Goal: Task Accomplishment & Management: Manage account settings

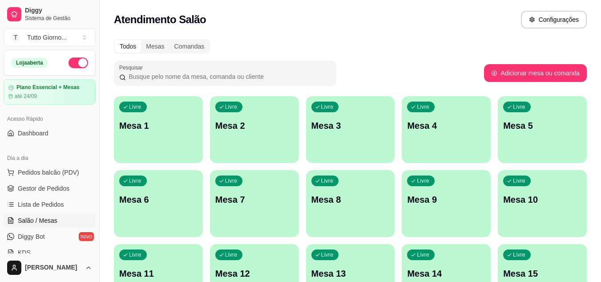
click at [58, 190] on span "Gestor de Pedidos" at bounding box center [44, 188] width 52 height 9
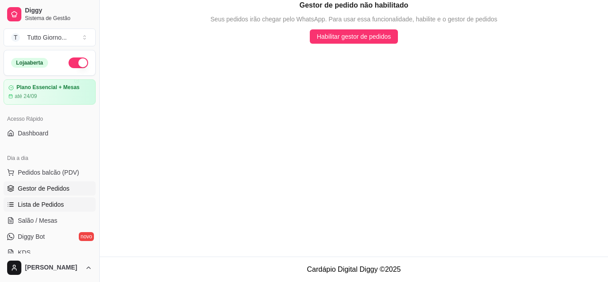
click at [60, 208] on span "Lista de Pedidos" at bounding box center [41, 204] width 46 height 9
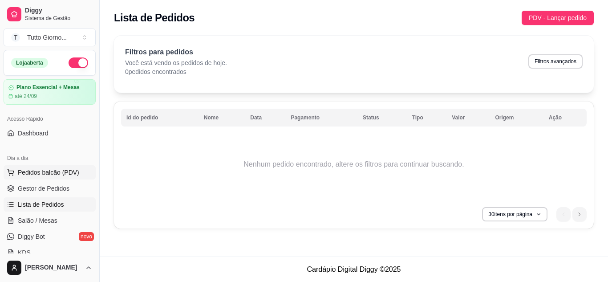
click at [57, 170] on span "Pedidos balcão (PDV)" at bounding box center [48, 172] width 61 height 9
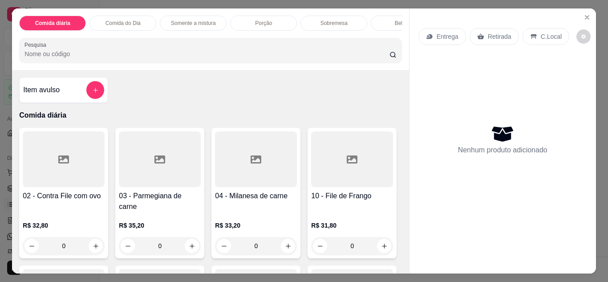
click at [441, 33] on p "Entrega" at bounding box center [448, 36] width 22 height 9
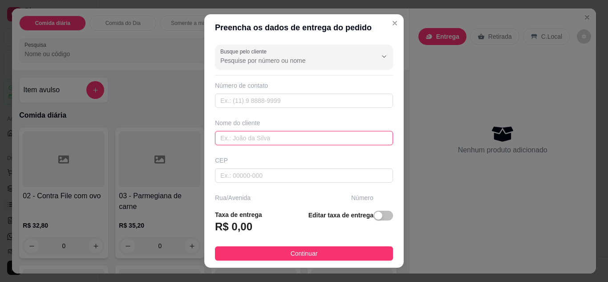
click at [293, 137] on input "text" at bounding box center [304, 138] width 178 height 14
click at [241, 138] on input "CLEIDE CCONTABILIDADE" at bounding box center [304, 138] width 178 height 14
type input "CLEIDE CONTABILIDADE"
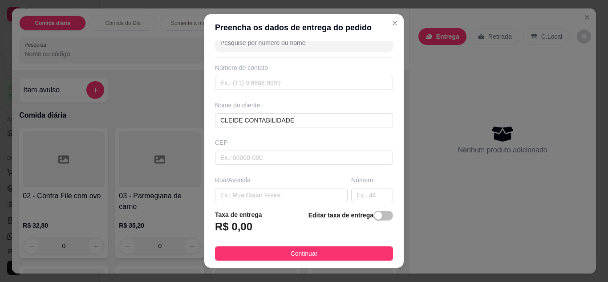
scroll to position [36, 0]
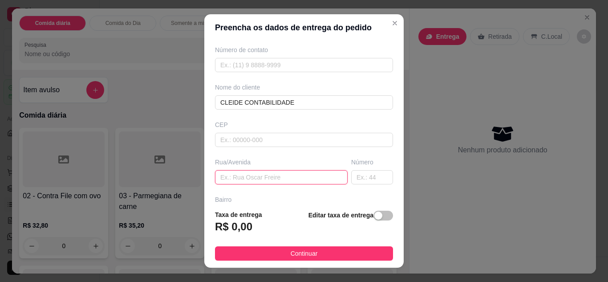
click at [289, 179] on input "text" at bounding box center [281, 177] width 133 height 14
type input "ALMIRANTE [PERSON_NAME]"
click at [356, 170] on input "text" at bounding box center [372, 177] width 42 height 14
type input "339"
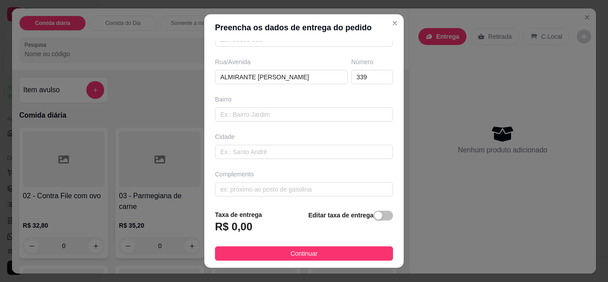
scroll to position [138, 0]
click at [302, 190] on input "text" at bounding box center [304, 187] width 178 height 14
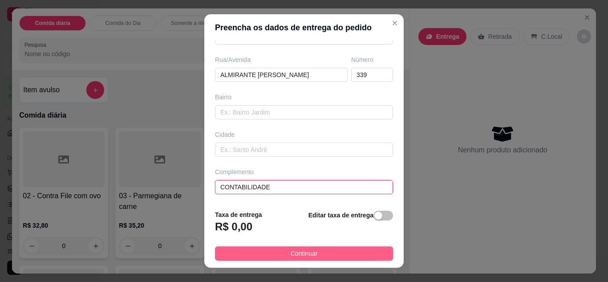
type input "CONTABILIDADE"
click at [295, 251] on span "Continuar" at bounding box center [304, 253] width 27 height 10
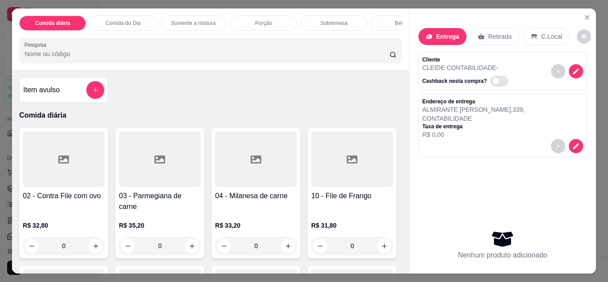
click at [129, 20] on p "Comida do Dia" at bounding box center [123, 23] width 35 height 7
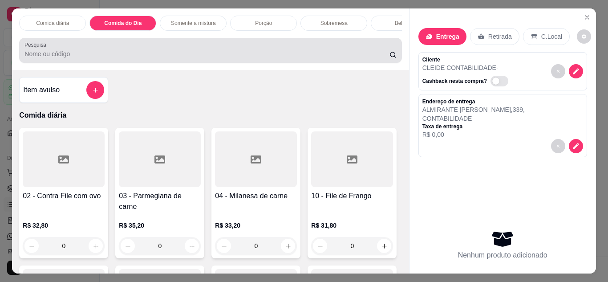
scroll to position [24, 0]
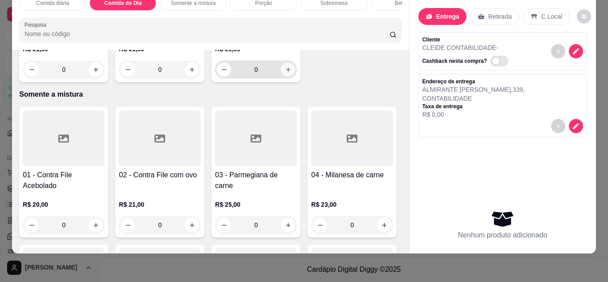
click at [285, 73] on icon "increase-product-quantity" at bounding box center [288, 69] width 7 height 7
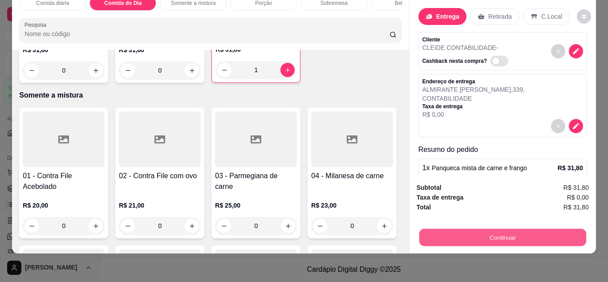
click at [504, 231] on button "Continuar" at bounding box center [502, 237] width 167 height 17
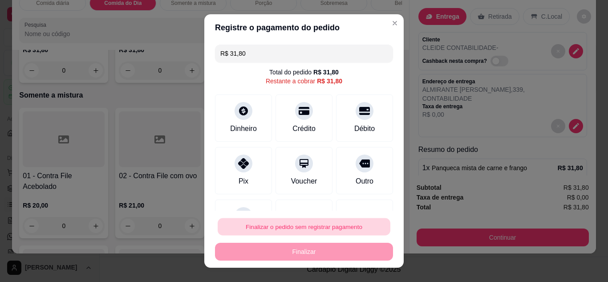
click at [332, 226] on button "Finalizar o pedido sem registrar pagamento" at bounding box center [304, 226] width 173 height 17
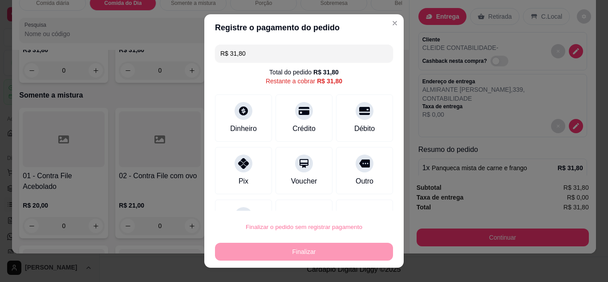
click at [351, 201] on button "Confirmar" at bounding box center [355, 201] width 32 height 13
type input "0"
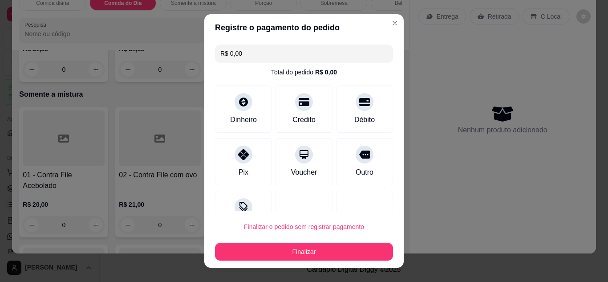
type input "R$ 0,00"
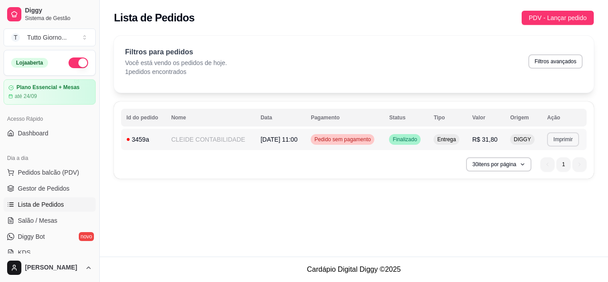
click at [561, 146] on button "Imprimir" at bounding box center [563, 139] width 32 height 14
click at [553, 168] on button "IMPRESSORA" at bounding box center [547, 170] width 62 height 14
click at [566, 135] on button "Imprimir" at bounding box center [563, 139] width 31 height 14
click at [31, 224] on span "Salão / Mesas" at bounding box center [38, 220] width 40 height 9
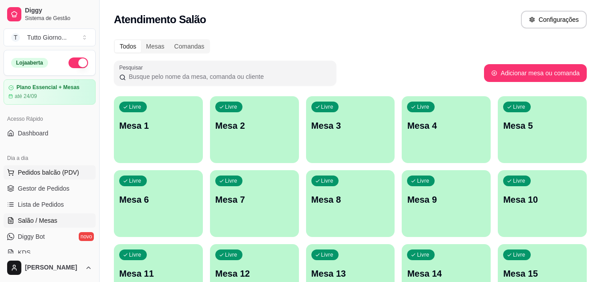
click at [45, 171] on span "Pedidos balcão (PDV)" at bounding box center [48, 172] width 61 height 9
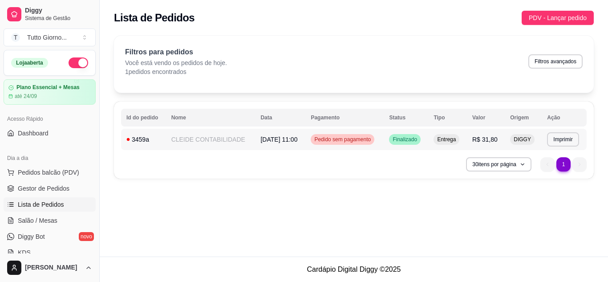
click at [360, 137] on span "Pedido sem pagamento" at bounding box center [343, 139] width 60 height 7
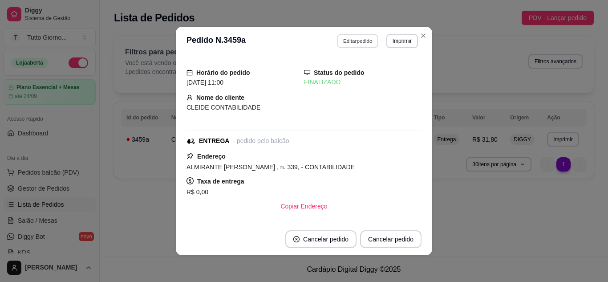
click at [357, 45] on button "Editar pedido" at bounding box center [357, 41] width 41 height 14
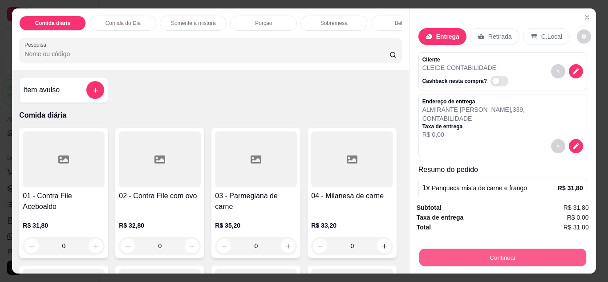
click at [514, 257] on button "Continuar" at bounding box center [502, 257] width 167 height 17
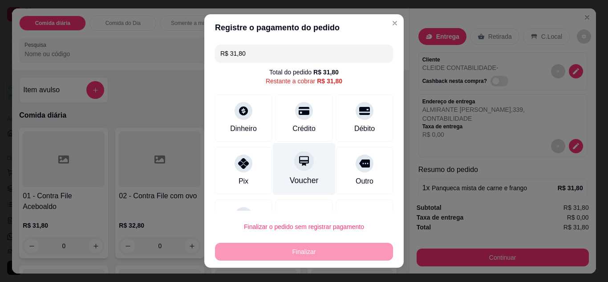
click at [294, 171] on div at bounding box center [304, 161] width 20 height 20
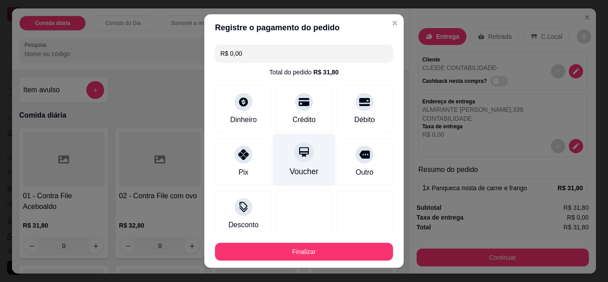
type input "R$ 0,00"
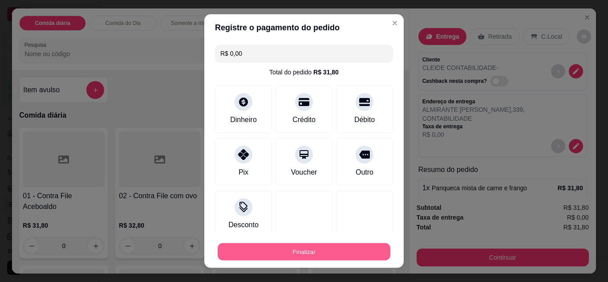
click at [319, 260] on button "Finalizar" at bounding box center [304, 251] width 173 height 17
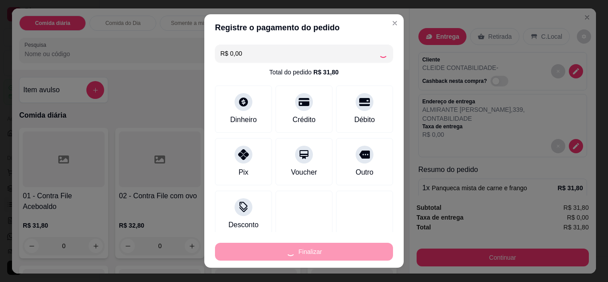
type input "0"
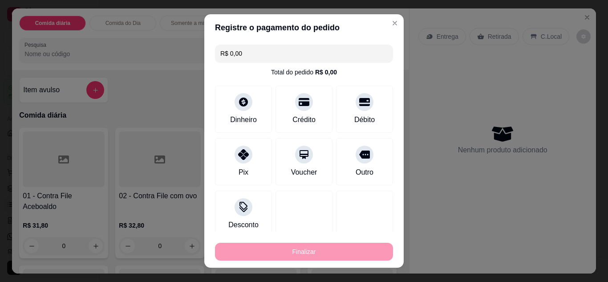
type input "-R$ 31,80"
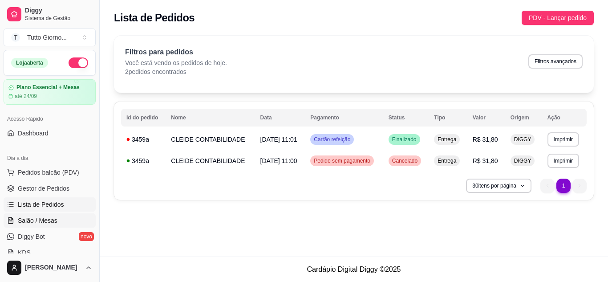
click at [58, 219] on link "Salão / Mesas" at bounding box center [50, 220] width 92 height 14
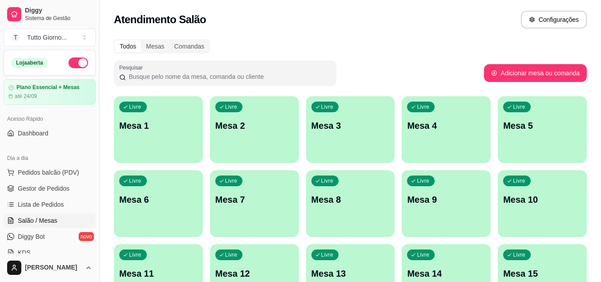
click at [413, 77] on div "Pesquisar" at bounding box center [299, 73] width 370 height 25
click at [456, 148] on div "Livre Mesa 4" at bounding box center [446, 124] width 86 height 54
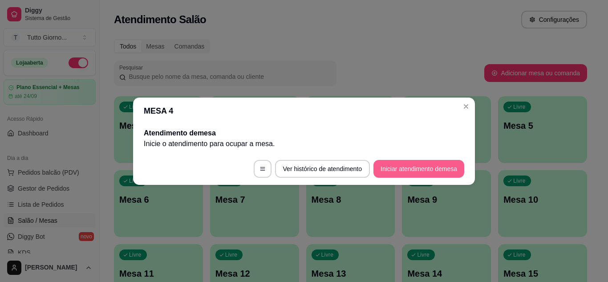
click at [431, 169] on button "Iniciar atendimento de mesa" at bounding box center [419, 169] width 91 height 18
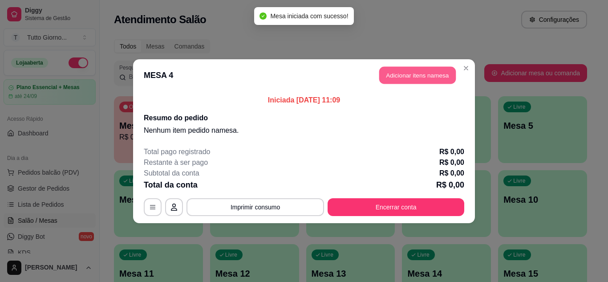
click at [441, 75] on button "Adicionar itens na mesa" at bounding box center [417, 74] width 77 height 17
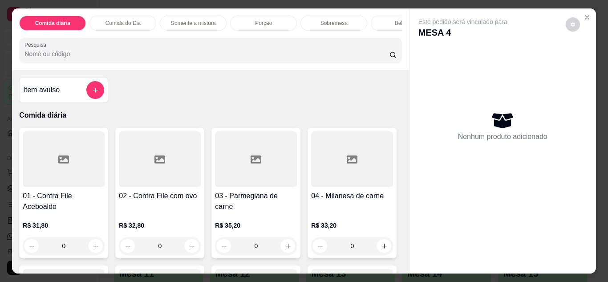
click at [280, 246] on div "0" at bounding box center [256, 246] width 82 height 18
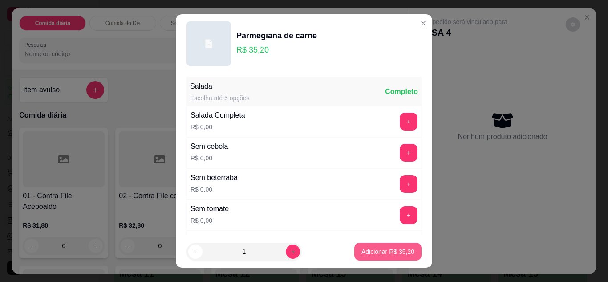
click at [376, 254] on footer "1 Adicionar R$ 35,20" at bounding box center [304, 252] width 256 height 32
click at [376, 254] on p "Adicionar R$ 35,20" at bounding box center [388, 252] width 52 height 8
type input "1"
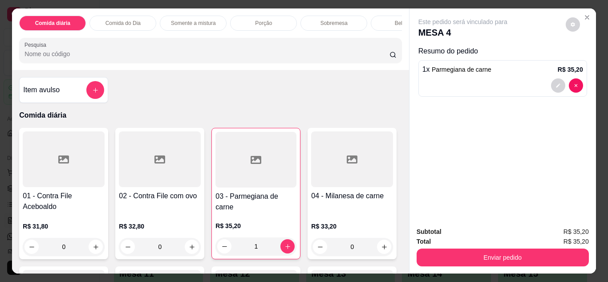
click at [189, 254] on div "0" at bounding box center [160, 247] width 82 height 18
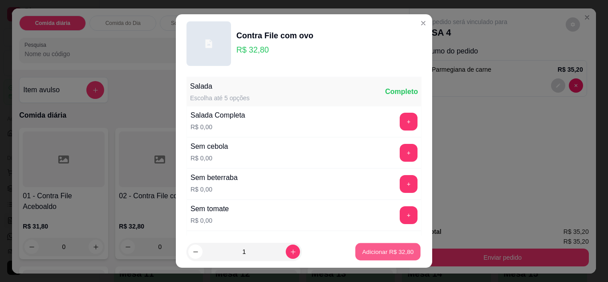
click at [377, 255] on p "Adicionar R$ 32,80" at bounding box center [388, 252] width 52 height 8
type input "1"
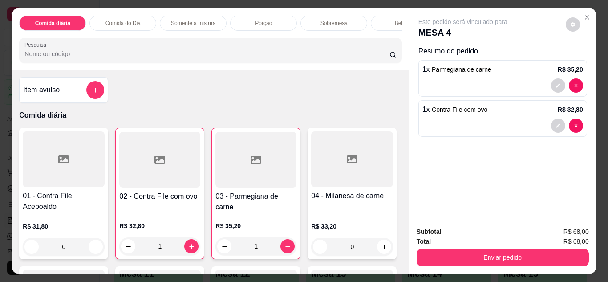
click at [376, 16] on div "Bebidas" at bounding box center [404, 23] width 67 height 15
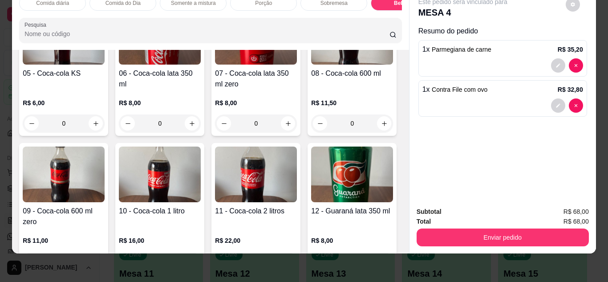
scroll to position [1542, 0]
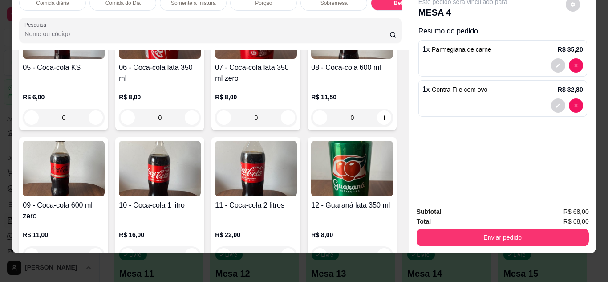
click at [308, 130] on div "08 - Coca-cola 600 ml R$ 11,50 0" at bounding box center [352, 65] width 89 height 130
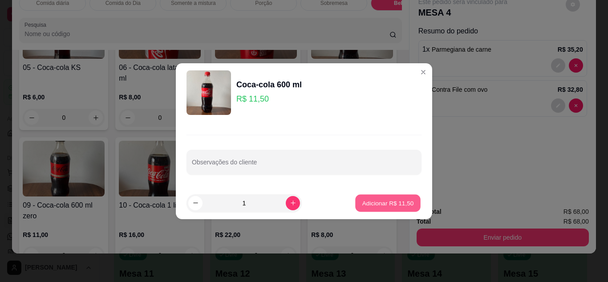
click at [372, 198] on button "Adicionar R$ 11,50" at bounding box center [387, 202] width 65 height 17
type input "1"
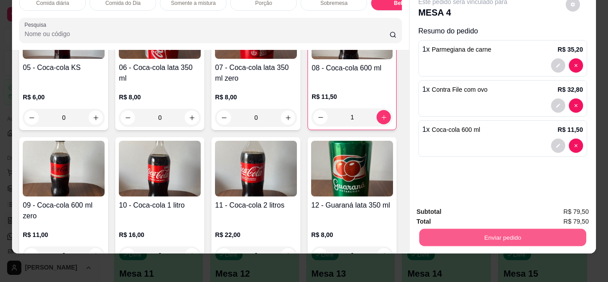
click at [464, 229] on button "Enviar pedido" at bounding box center [502, 237] width 167 height 17
click at [468, 210] on button "Não registrar e enviar pedido" at bounding box center [473, 208] width 90 height 16
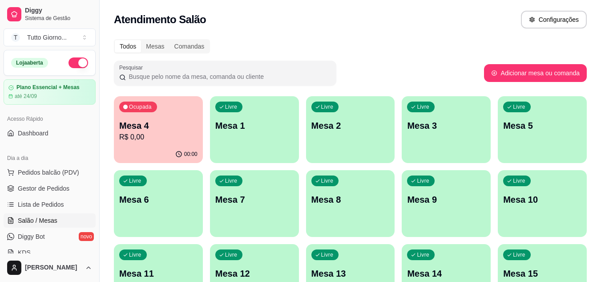
click at [442, 51] on div "Todos Mesas Comandas" at bounding box center [350, 46] width 473 height 14
click at [53, 171] on span "Pedidos balcão (PDV)" at bounding box center [48, 172] width 61 height 9
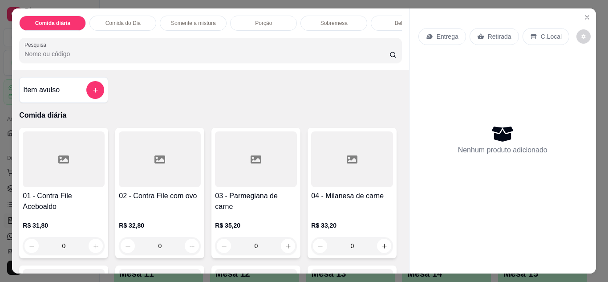
click at [447, 33] on p "Entrega" at bounding box center [448, 36] width 22 height 9
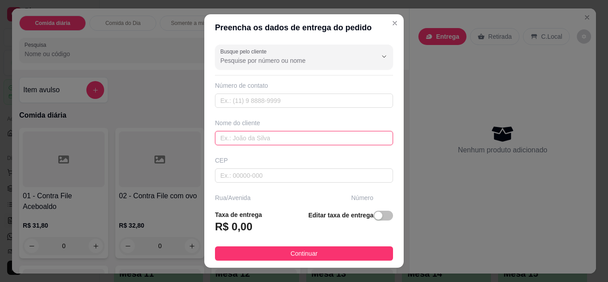
click at [269, 134] on input "text" at bounding box center [304, 138] width 178 height 14
type input "JOCASTA FLY"
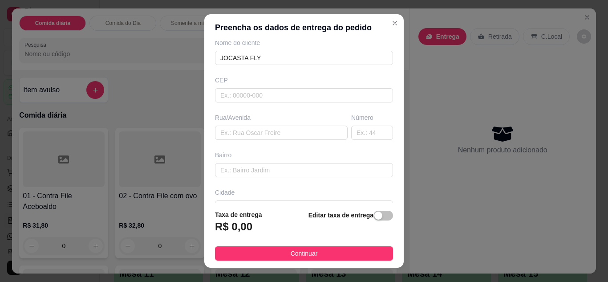
scroll to position [89, 0]
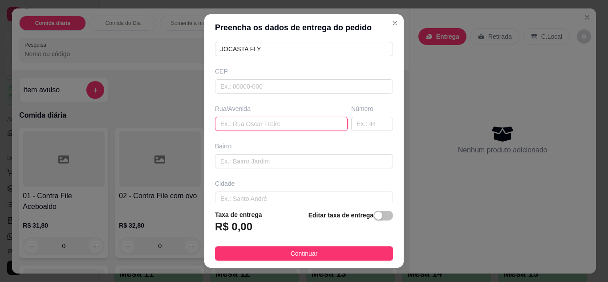
click at [287, 117] on input "text" at bounding box center [281, 124] width 133 height 14
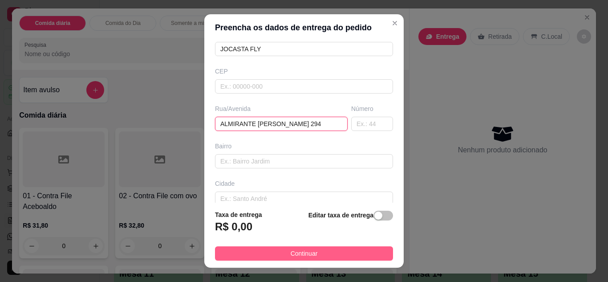
type input "ALMIRANTE [PERSON_NAME] 294"
click at [291, 258] on span "Continuar" at bounding box center [304, 253] width 27 height 10
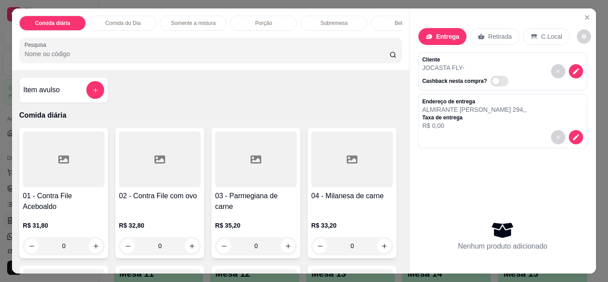
click at [398, 264] on div "Item avulso Comida diária 01 - Contra File Aceboaldo R$ 31,80 0 02 - Contra Fil…" at bounding box center [210, 171] width 397 height 203
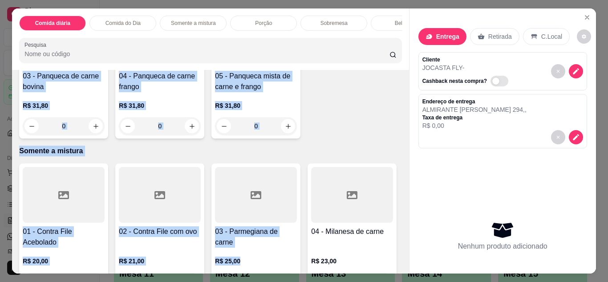
scroll to position [566, 0]
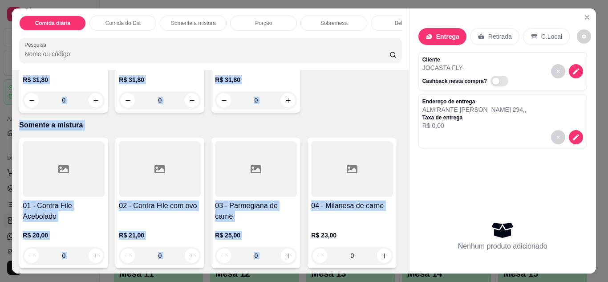
click at [398, 264] on div "Item avulso Comida diária 01 - Contra File Aceboaldo R$ 31,80 0 02 - Contra Fil…" at bounding box center [210, 171] width 397 height 203
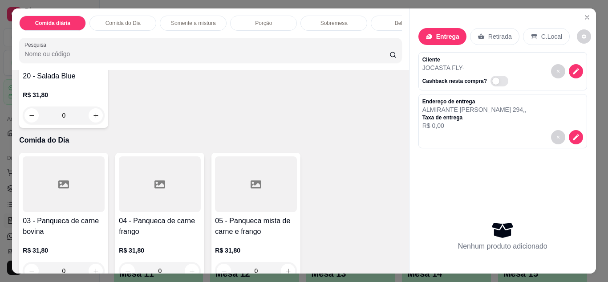
scroll to position [394, 0]
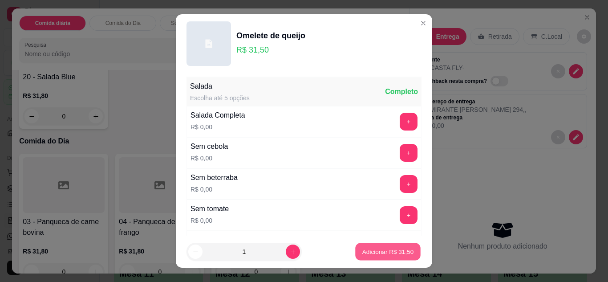
click at [367, 244] on button "Adicionar R$ 31,50" at bounding box center [387, 251] width 65 height 17
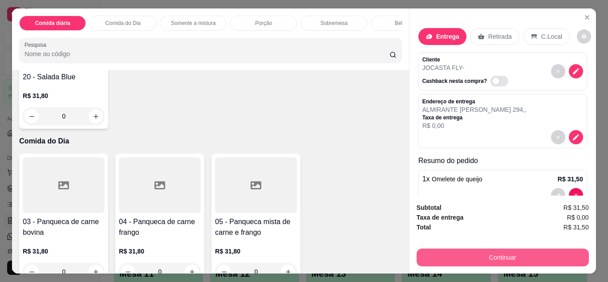
click at [450, 252] on button "Continuar" at bounding box center [503, 257] width 172 height 18
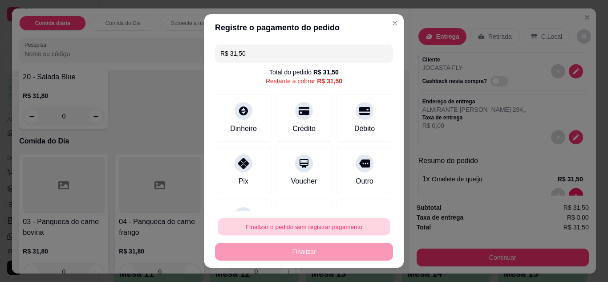
click at [362, 223] on button "Finalizar o pedido sem registrar pagamento" at bounding box center [304, 226] width 173 height 17
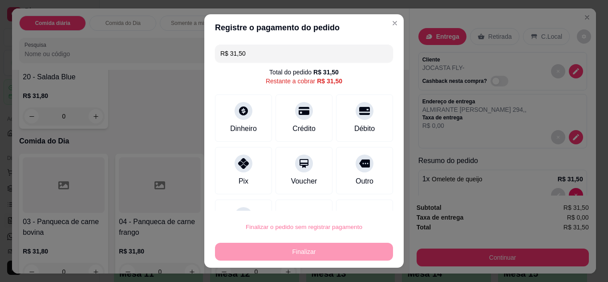
click at [357, 206] on button "Confirmar" at bounding box center [355, 201] width 32 height 13
type input "0"
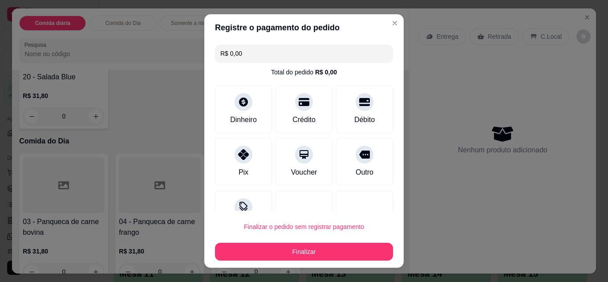
type input "R$ 0,00"
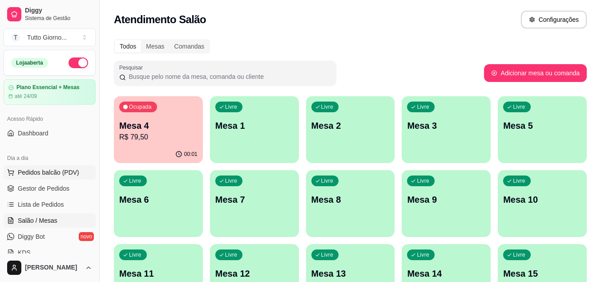
click at [38, 174] on span "Pedidos balcão (PDV)" at bounding box center [48, 172] width 61 height 9
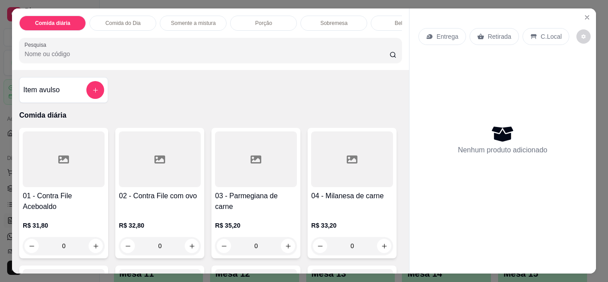
click at [450, 32] on p "Entrega" at bounding box center [448, 36] width 22 height 9
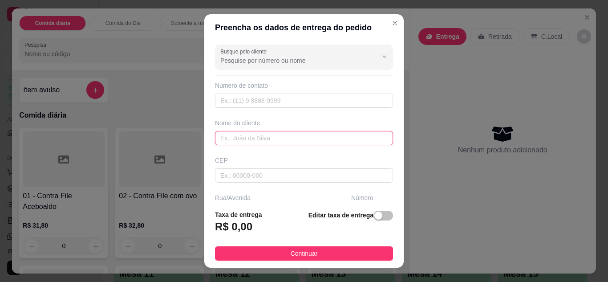
click at [290, 134] on input "text" at bounding box center [304, 138] width 178 height 14
type input "[PERSON_NAME]"
click at [386, 197] on div "Busque pelo cliente Número de contato Nome do cliente [PERSON_NAME] CEP Rua/[GE…" at bounding box center [303, 122] width 199 height 162
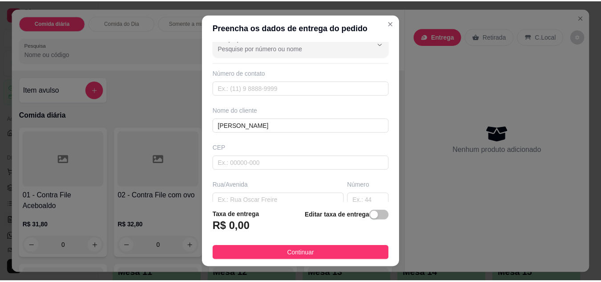
scroll to position [18, 0]
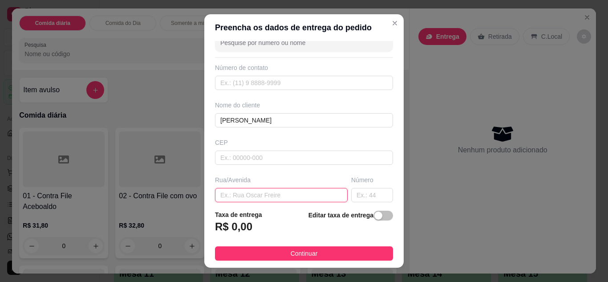
click at [289, 192] on input "text" at bounding box center [281, 195] width 133 height 14
type input "SANTO ANDRE"
click at [363, 197] on input "text" at bounding box center [372, 195] width 42 height 14
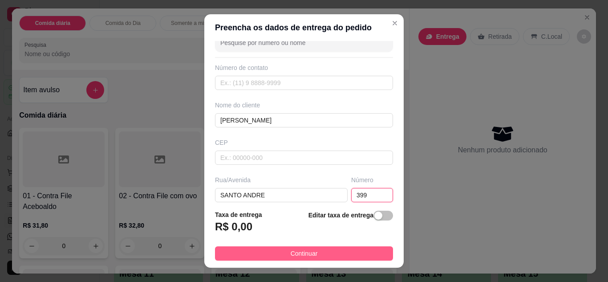
type input "399"
click at [348, 247] on button "Continuar" at bounding box center [304, 253] width 178 height 14
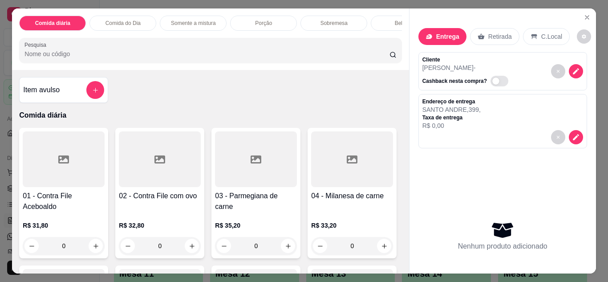
click at [93, 251] on div "0" at bounding box center [64, 246] width 82 height 18
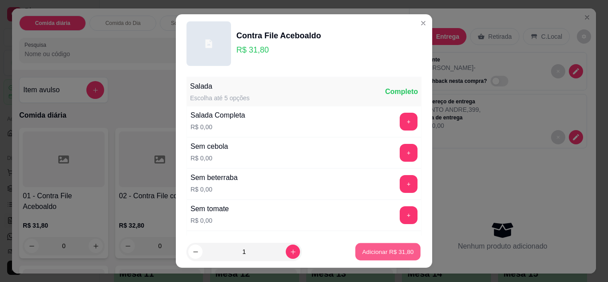
click at [381, 253] on p "Adicionar R$ 31,80" at bounding box center [388, 252] width 52 height 8
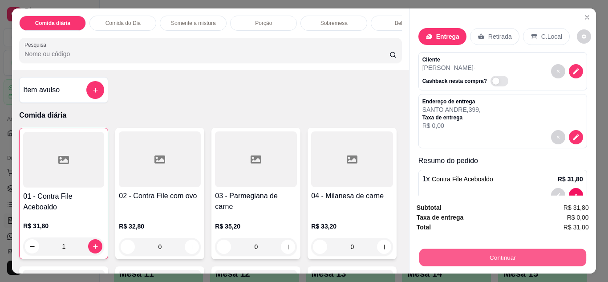
click at [488, 256] on button "Continuar" at bounding box center [502, 257] width 167 height 17
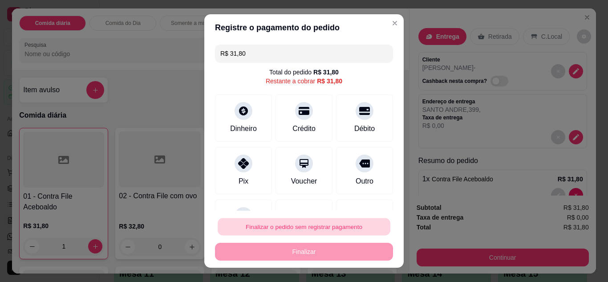
click at [355, 228] on button "Finalizar o pedido sem registrar pagamento" at bounding box center [304, 226] width 173 height 17
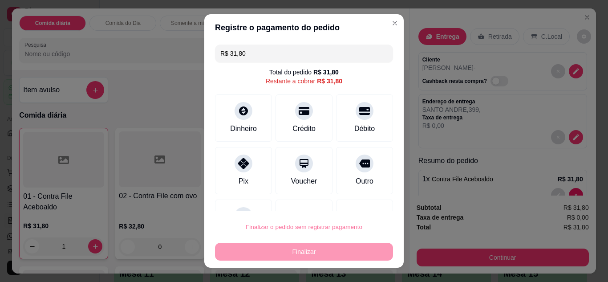
click at [357, 202] on button "Confirmar" at bounding box center [355, 201] width 32 height 13
type input "0"
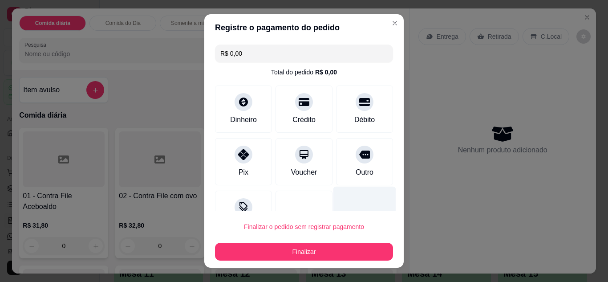
type input "R$ 0,00"
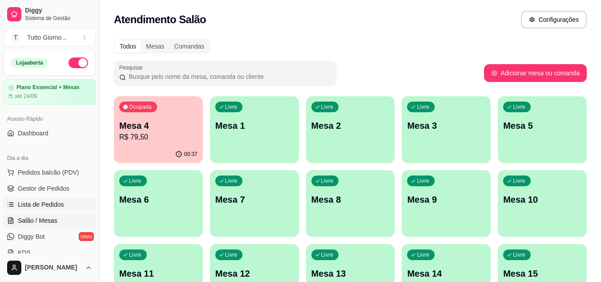
click at [59, 205] on span "Lista de Pedidos" at bounding box center [41, 204] width 46 height 9
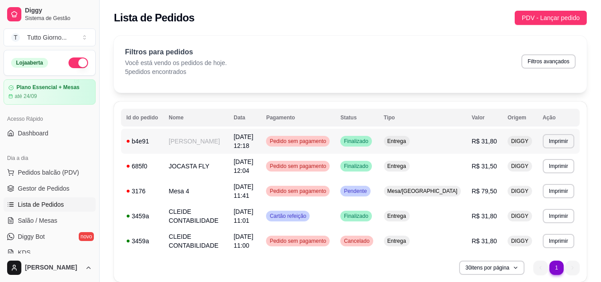
click at [328, 142] on span "Pedido sem pagamento" at bounding box center [298, 141] width 60 height 7
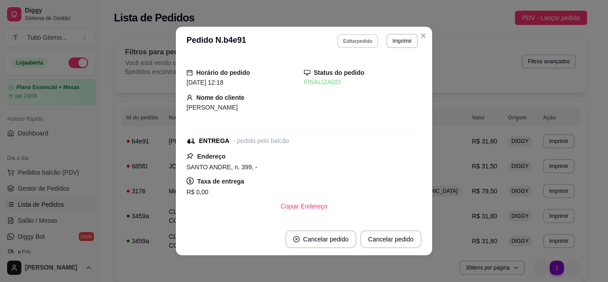
click at [350, 46] on button "Editar pedido" at bounding box center [357, 41] width 41 height 14
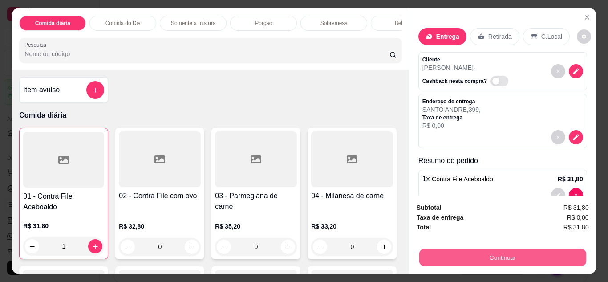
click at [488, 249] on button "Continuar" at bounding box center [502, 257] width 167 height 17
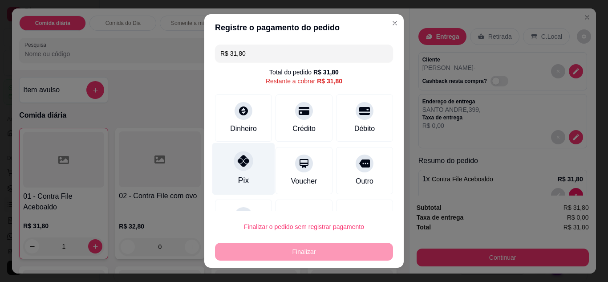
click at [240, 157] on icon at bounding box center [244, 161] width 12 height 12
type input "R$ 0,00"
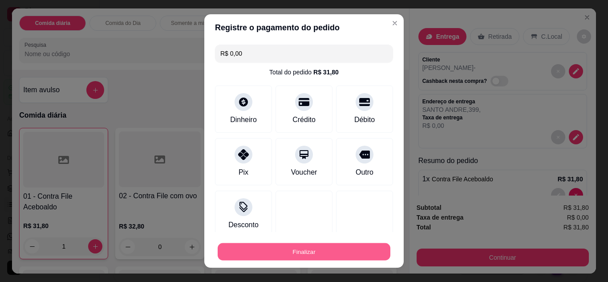
click at [296, 253] on button "Finalizar" at bounding box center [304, 251] width 173 height 17
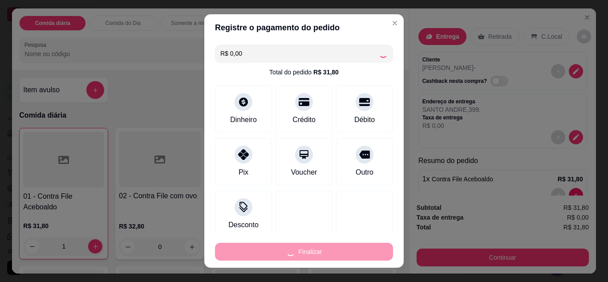
type input "0"
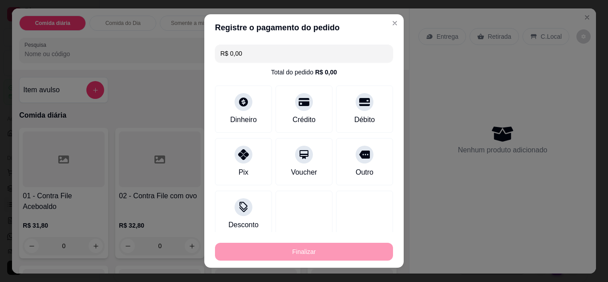
type input "-R$ 31,80"
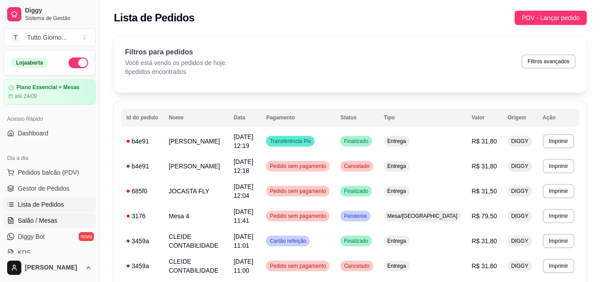
click at [52, 220] on span "Salão / Mesas" at bounding box center [38, 220] width 40 height 9
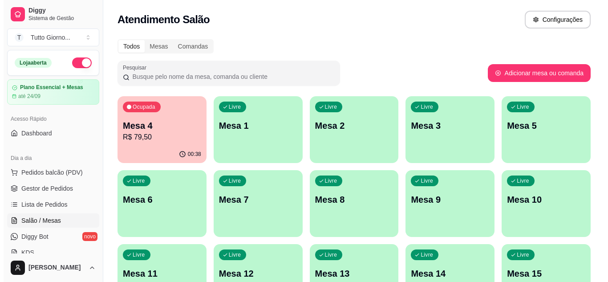
scroll to position [246, 0]
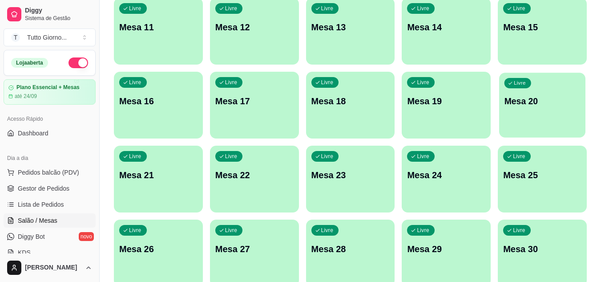
click at [516, 123] on div "Livre Mesa 20" at bounding box center [543, 100] width 86 height 54
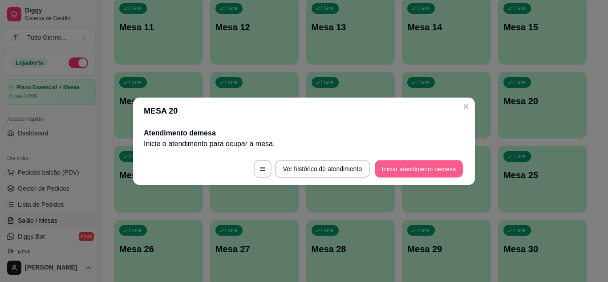
click at [419, 164] on button "Iniciar atendimento de mesa" at bounding box center [419, 168] width 88 height 17
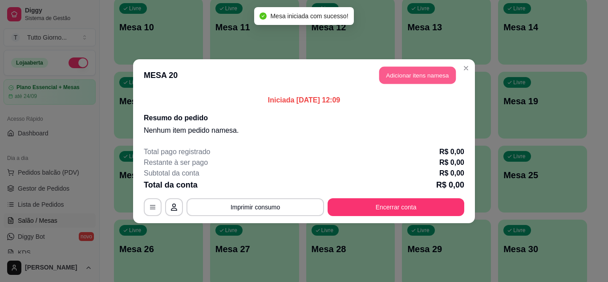
click at [440, 73] on button "Adicionar itens na mesa" at bounding box center [417, 74] width 77 height 17
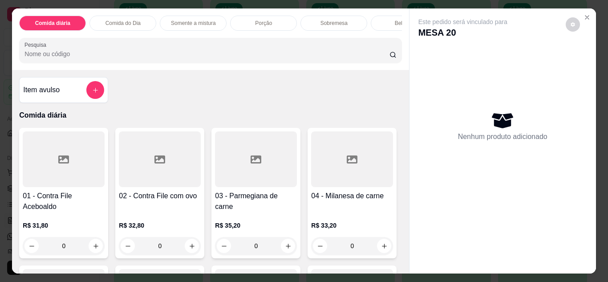
click at [126, 23] on p "Comida do Dia" at bounding box center [123, 23] width 35 height 7
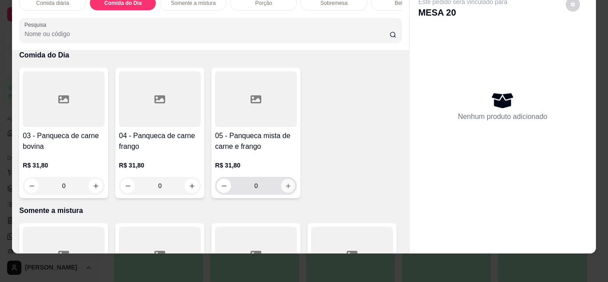
click at [288, 188] on icon "increase-product-quantity" at bounding box center [288, 186] width 7 height 7
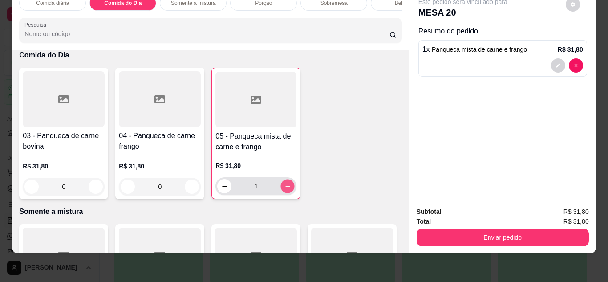
click at [288, 188] on icon "increase-product-quantity" at bounding box center [287, 186] width 7 height 7
type input "3"
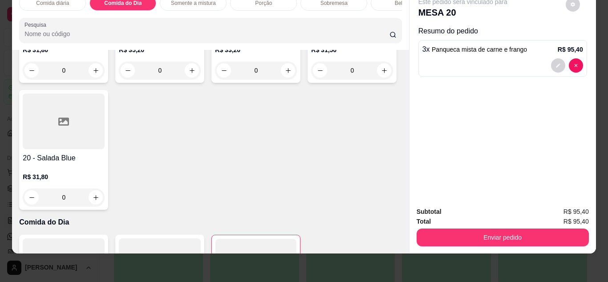
scroll to position [288, 0]
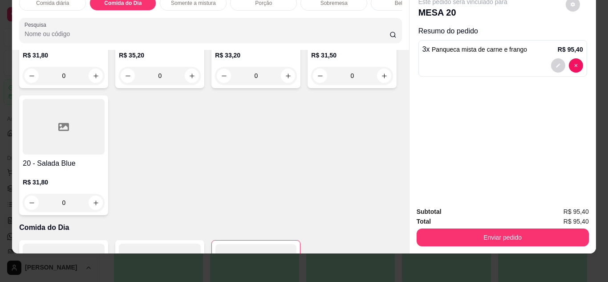
click at [311, 85] on div "0" at bounding box center [352, 76] width 82 height 18
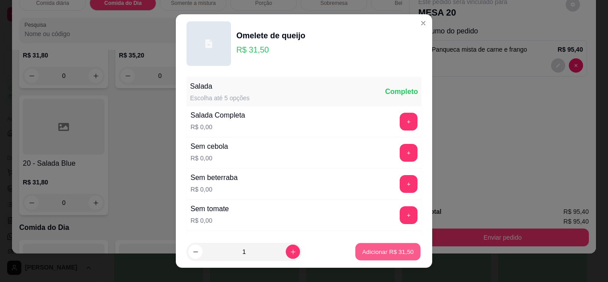
click at [362, 252] on p "Adicionar R$ 31,50" at bounding box center [388, 252] width 52 height 8
type input "1"
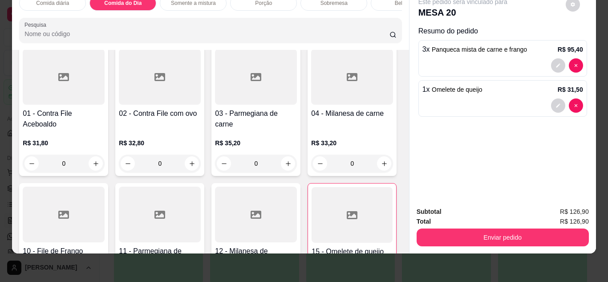
scroll to position [45, 0]
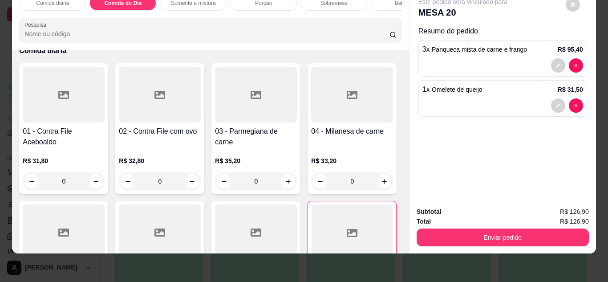
click at [379, 2] on div "Bebidas" at bounding box center [404, 3] width 67 height 15
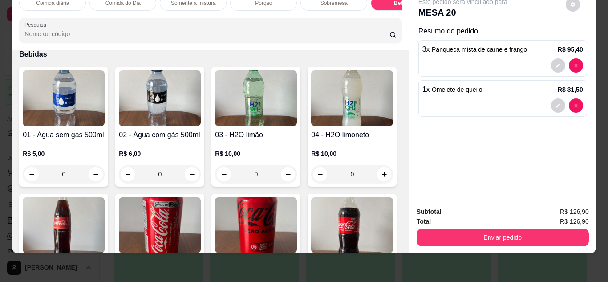
click at [201, 228] on img at bounding box center [160, 225] width 82 height 56
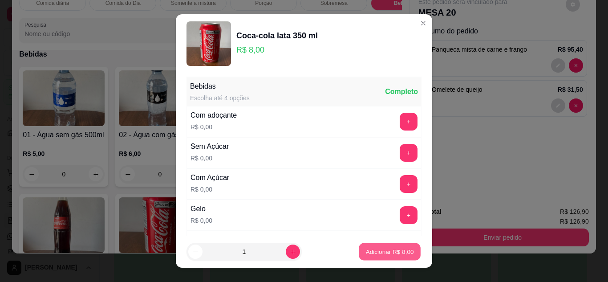
click at [389, 248] on p "Adicionar R$ 8,00" at bounding box center [390, 252] width 48 height 8
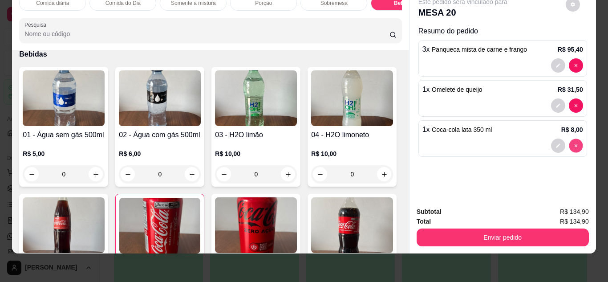
type input "0"
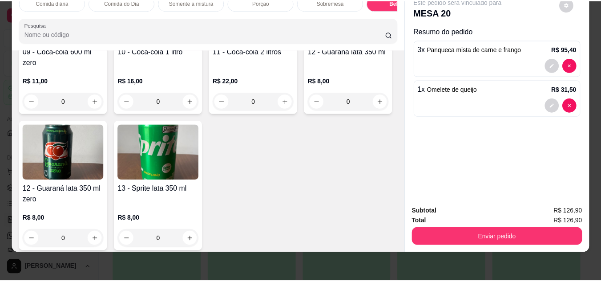
scroll to position [1704, 0]
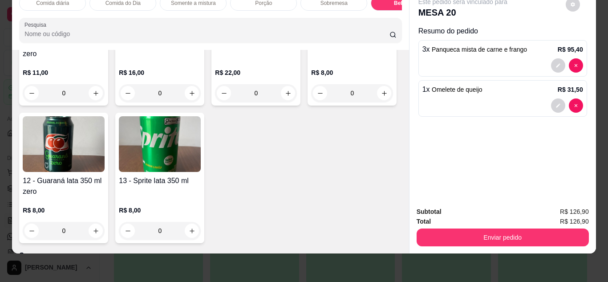
click at [215, 102] on div "0" at bounding box center [256, 93] width 82 height 18
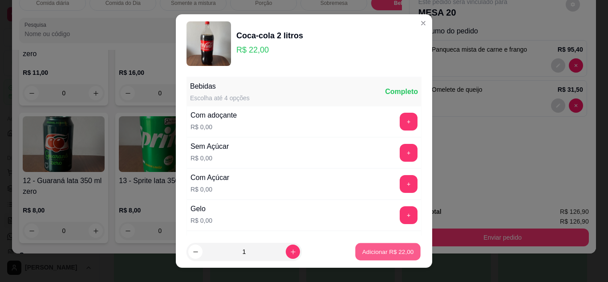
click at [371, 248] on p "Adicionar R$ 22,00" at bounding box center [388, 252] width 52 height 8
type input "1"
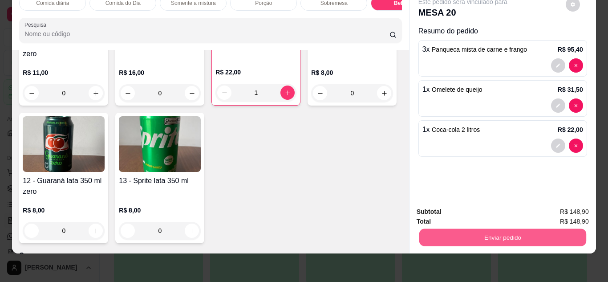
click at [503, 233] on button "Enviar pedido" at bounding box center [502, 237] width 167 height 17
click at [490, 211] on button "Não registrar e enviar pedido" at bounding box center [473, 208] width 90 height 16
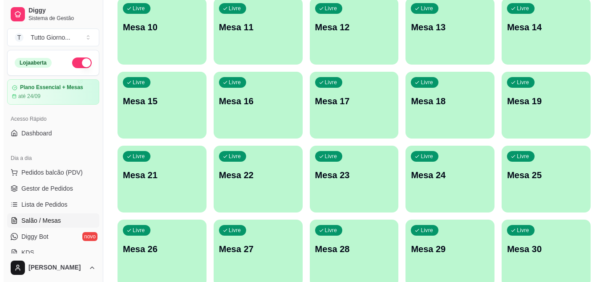
scroll to position [0, 0]
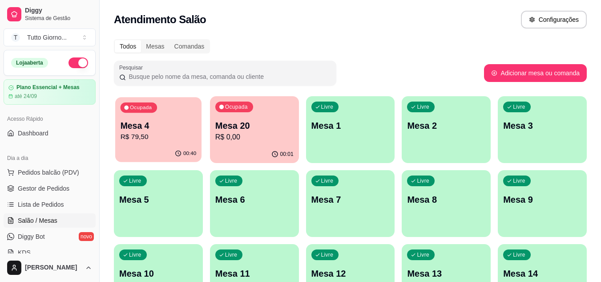
click at [159, 137] on p "R$ 79,50" at bounding box center [159, 137] width 76 height 10
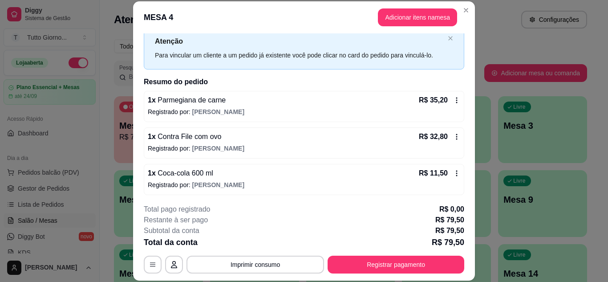
scroll to position [28, 0]
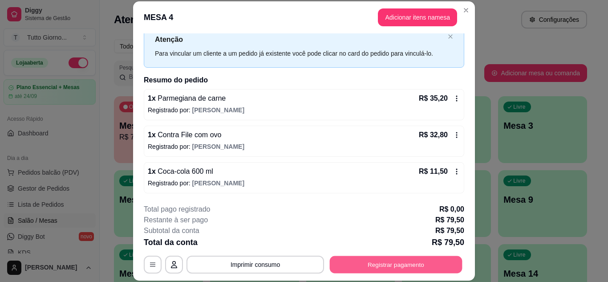
click at [417, 264] on button "Registrar pagamento" at bounding box center [396, 264] width 133 height 17
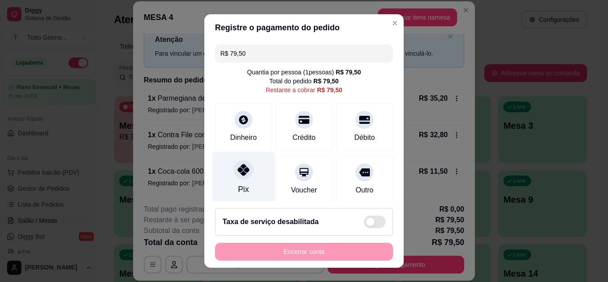
click at [238, 172] on icon at bounding box center [244, 170] width 12 height 12
type input "R$ 0,00"
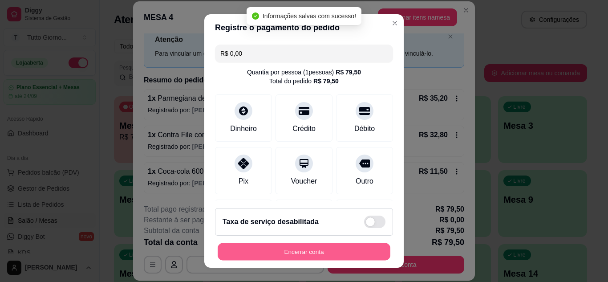
click at [321, 250] on button "Encerrar conta" at bounding box center [304, 251] width 173 height 17
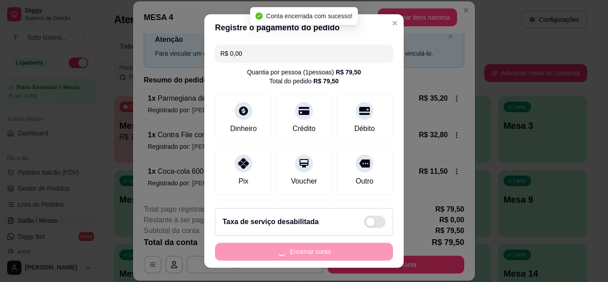
scroll to position [0, 0]
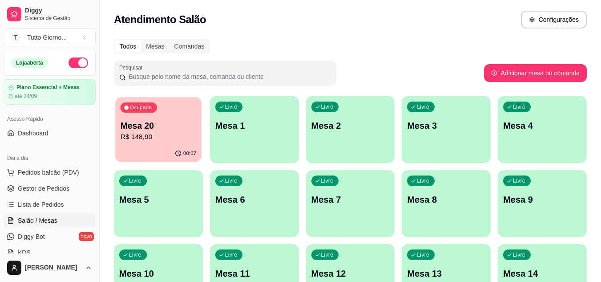
click at [137, 148] on div "00:07" at bounding box center [158, 153] width 86 height 17
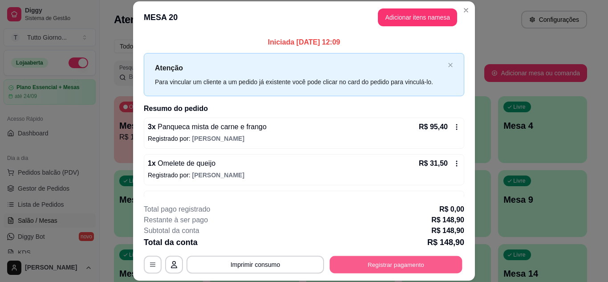
click at [382, 268] on button "Registrar pagamento" at bounding box center [396, 264] width 133 height 17
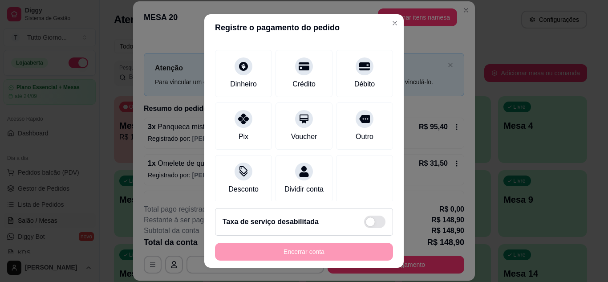
scroll to position [69, 0]
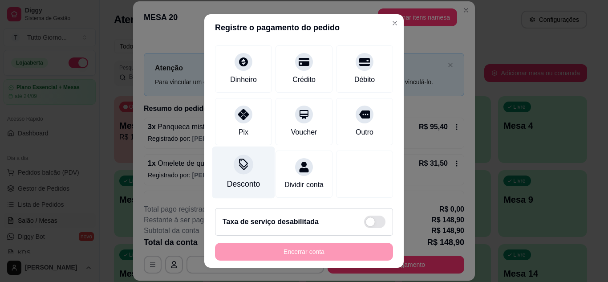
click at [231, 160] on div "Desconto" at bounding box center [243, 172] width 63 height 52
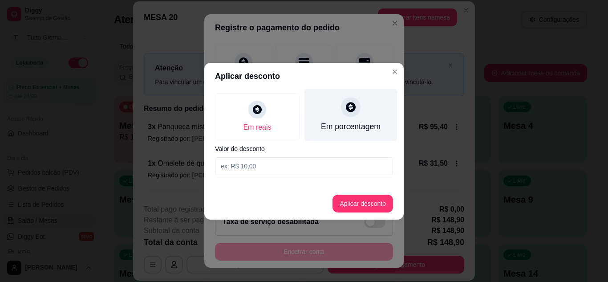
click at [349, 122] on div "Em porcentagem" at bounding box center [351, 127] width 60 height 12
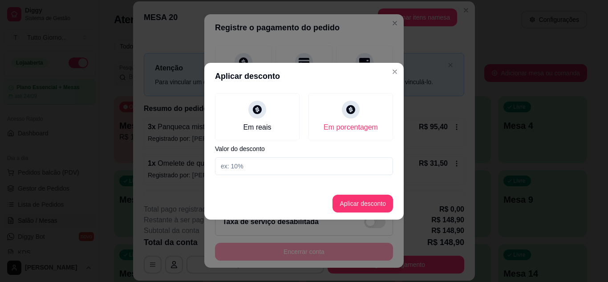
click at [262, 167] on input at bounding box center [304, 166] width 178 height 18
type input "10"
click at [363, 211] on button "Aplicar desconto" at bounding box center [363, 203] width 58 height 17
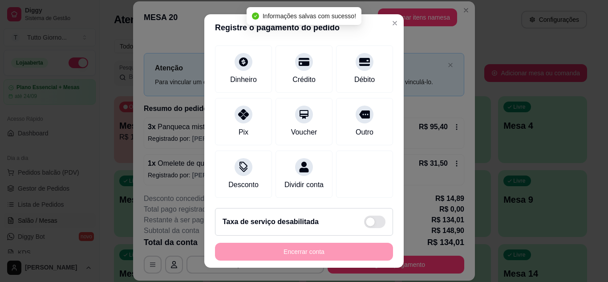
type input "R$ 134,01"
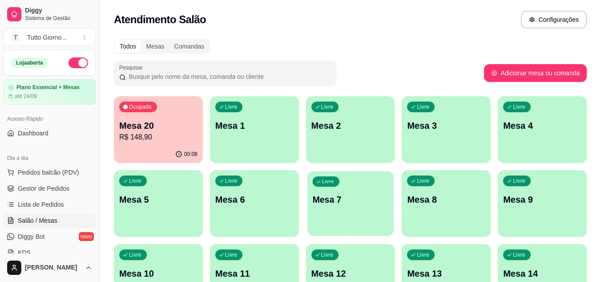
click at [389, 201] on p "Mesa 7" at bounding box center [351, 200] width 76 height 12
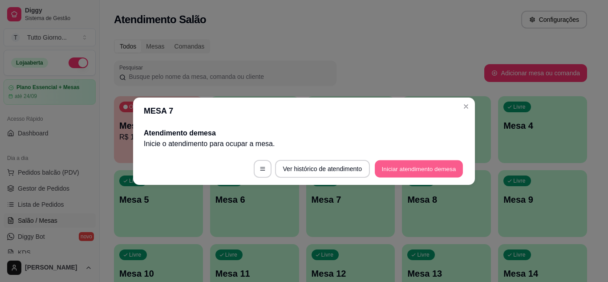
click at [398, 170] on button "Iniciar atendimento de mesa" at bounding box center [419, 168] width 88 height 17
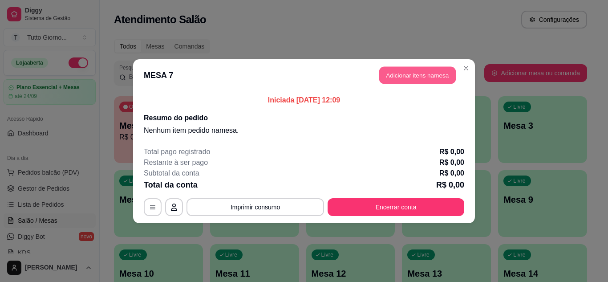
click at [425, 79] on button "Adicionar itens na mesa" at bounding box center [417, 74] width 77 height 17
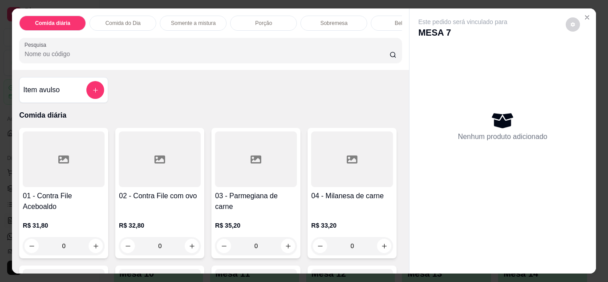
click at [95, 252] on div "0" at bounding box center [64, 246] width 82 height 18
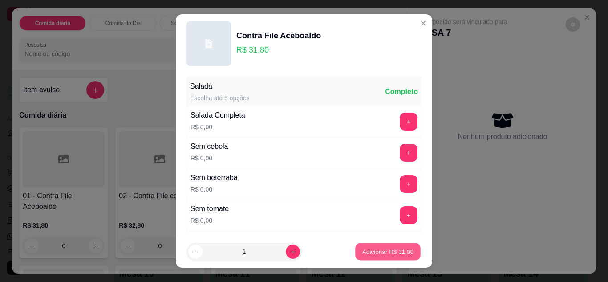
click at [370, 256] on p "Adicionar R$ 31,80" at bounding box center [388, 252] width 52 height 8
type input "1"
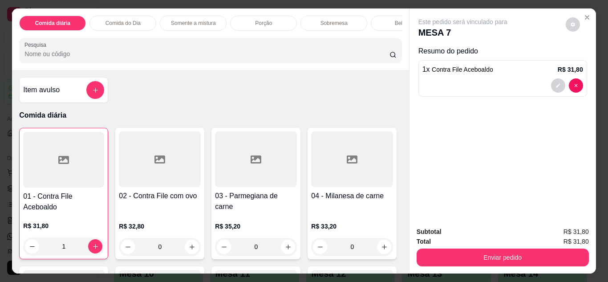
click at [284, 252] on div "0" at bounding box center [256, 247] width 82 height 18
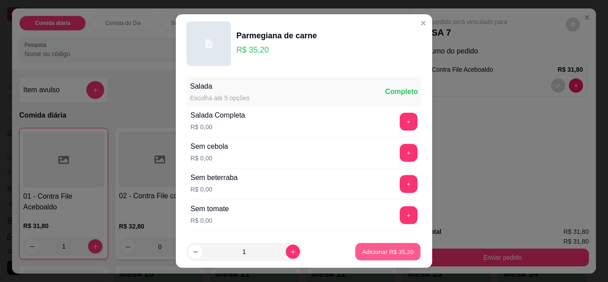
click at [378, 252] on p "Adicionar R$ 35,20" at bounding box center [388, 252] width 52 height 8
type input "1"
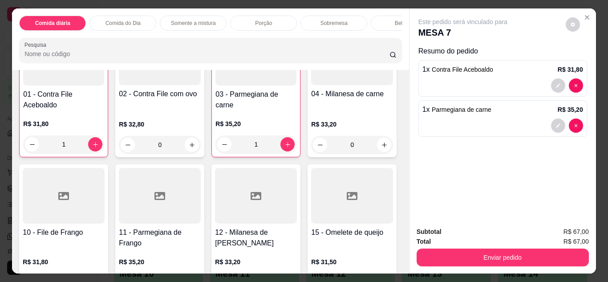
scroll to position [125, 0]
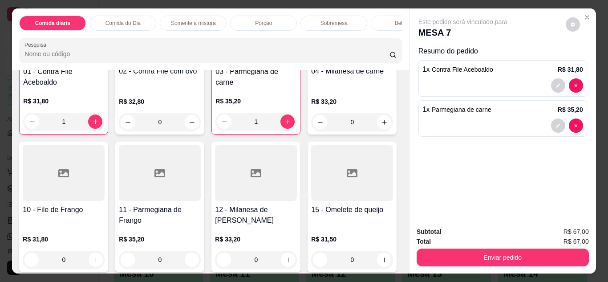
click at [311, 131] on div "0" at bounding box center [352, 122] width 82 height 18
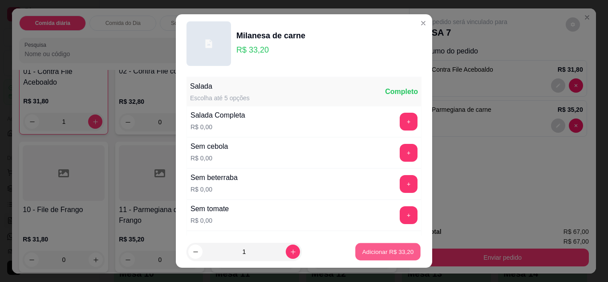
click at [372, 244] on button "Adicionar R$ 33,20" at bounding box center [387, 251] width 65 height 17
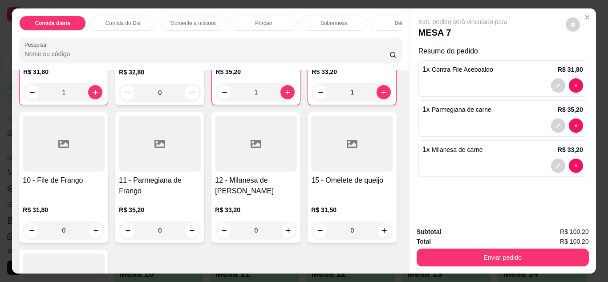
scroll to position [160, 0]
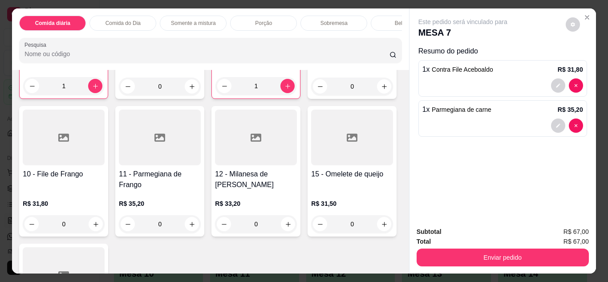
click at [311, 95] on div "R$ 33,20 0" at bounding box center [352, 74] width 82 height 43
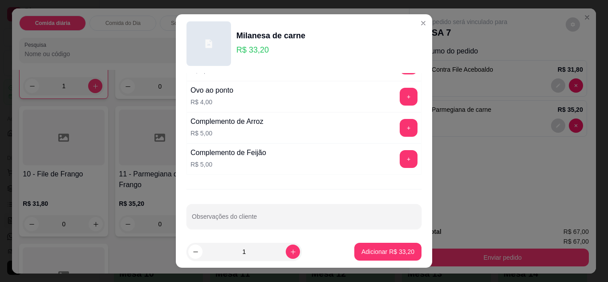
scroll to position [433, 0]
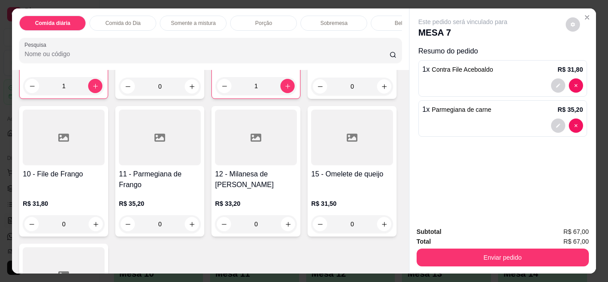
click at [311, 95] on div "0" at bounding box center [352, 86] width 82 height 18
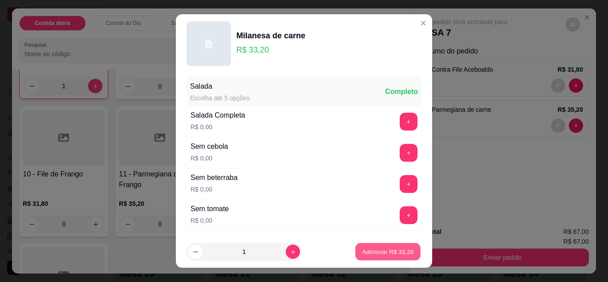
click at [377, 248] on p "Adicionar R$ 33,20" at bounding box center [388, 252] width 52 height 8
type input "1"
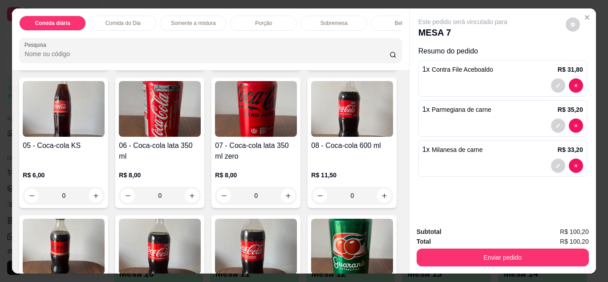
scroll to position [1496, 0]
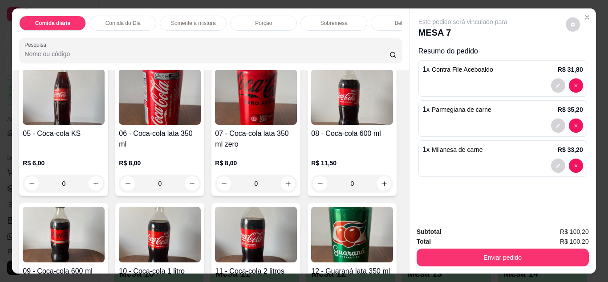
click at [269, 23] on div "Porção" at bounding box center [263, 23] width 67 height 15
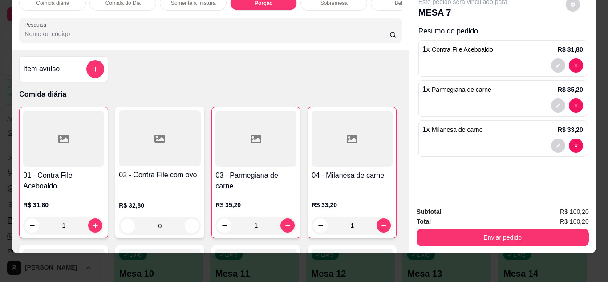
scroll to position [0, 0]
click at [173, 193] on div "R$ 32,80 0" at bounding box center [160, 214] width 82 height 43
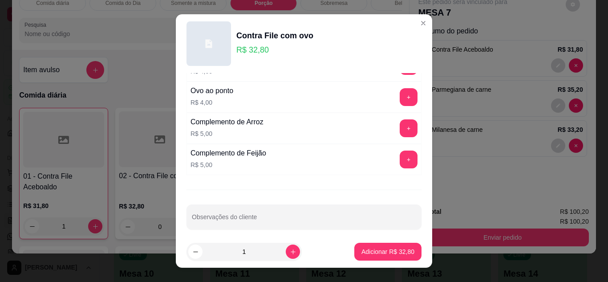
scroll to position [433, 0]
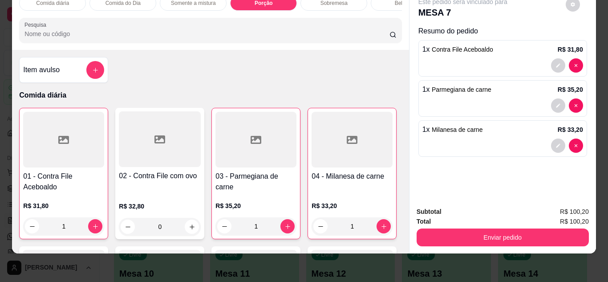
click at [240, 202] on p "R$ 35,20" at bounding box center [255, 205] width 81 height 9
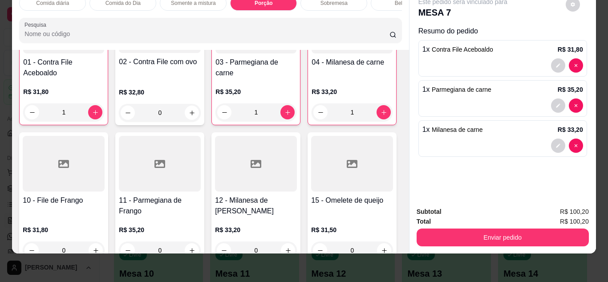
scroll to position [142, 0]
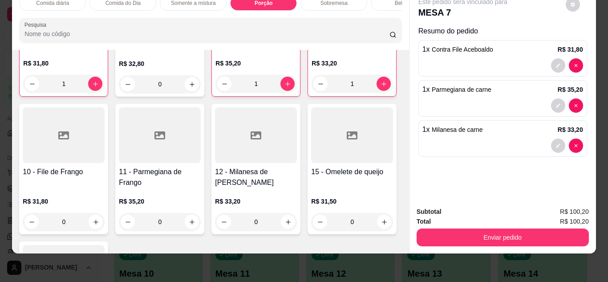
click at [105, 176] on h4 "10 - File de Frango" at bounding box center [64, 172] width 82 height 11
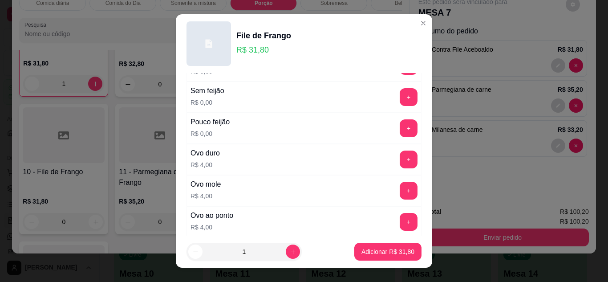
scroll to position [303, 0]
click at [400, 161] on button "+" at bounding box center [408, 158] width 17 height 17
click at [361, 156] on button "-" at bounding box center [369, 158] width 17 height 17
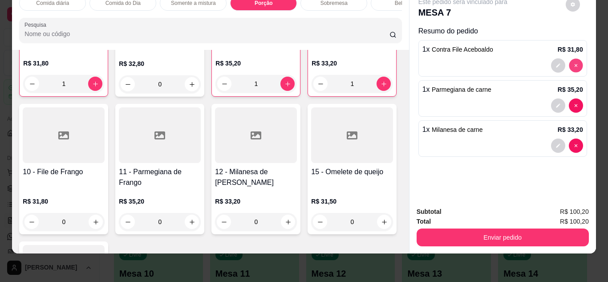
type input "0"
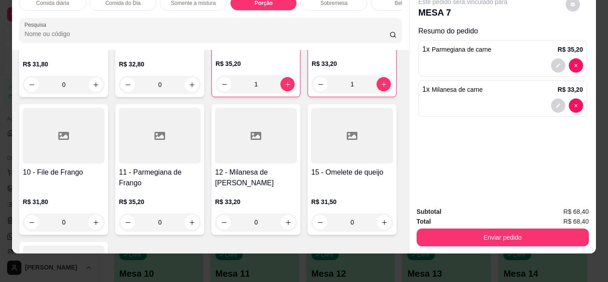
scroll to position [0, 0]
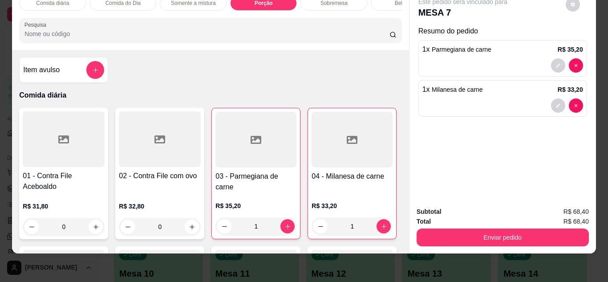
click at [87, 228] on div "0" at bounding box center [64, 227] width 82 height 18
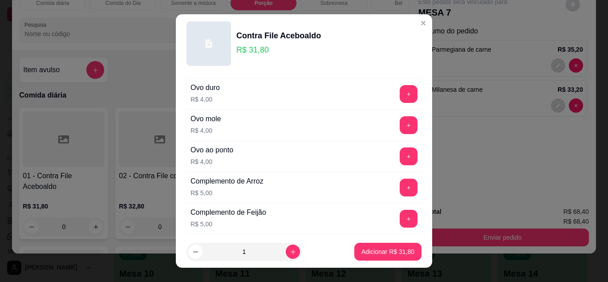
scroll to position [374, 0]
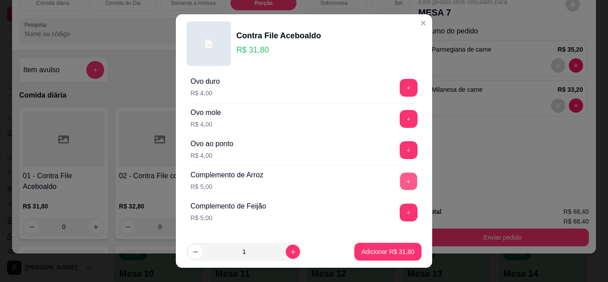
click at [400, 179] on button "+" at bounding box center [408, 180] width 17 height 17
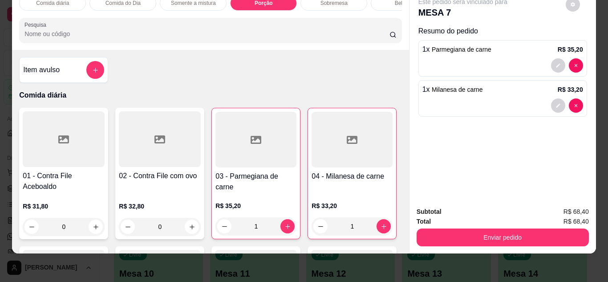
click at [90, 221] on div "0" at bounding box center [64, 227] width 82 height 18
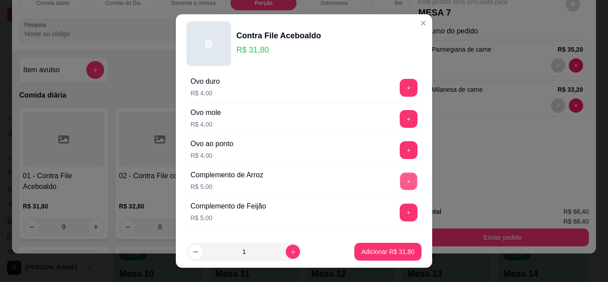
click at [400, 177] on button "+" at bounding box center [408, 180] width 17 height 17
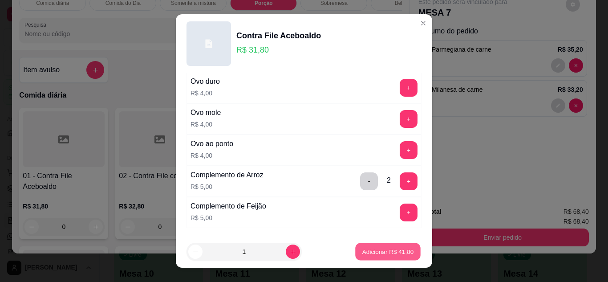
click at [382, 249] on p "Adicionar R$ 41,80" at bounding box center [388, 252] width 52 height 8
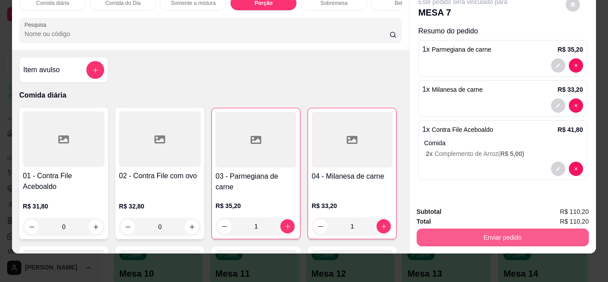
click at [490, 228] on button "Enviar pedido" at bounding box center [503, 237] width 172 height 18
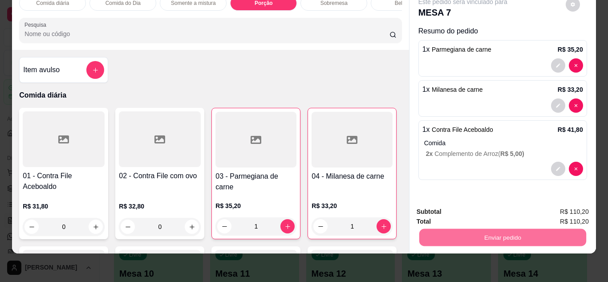
click at [495, 204] on button "Não registrar e enviar pedido" at bounding box center [473, 208] width 90 height 16
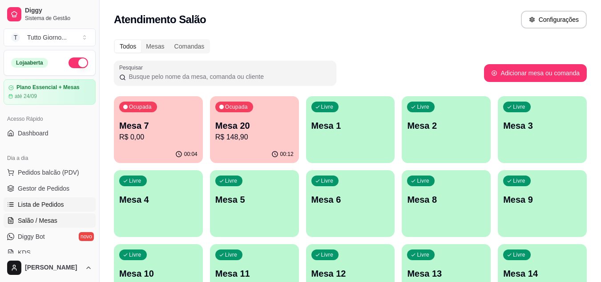
click at [37, 210] on link "Lista de Pedidos" at bounding box center [50, 204] width 92 height 14
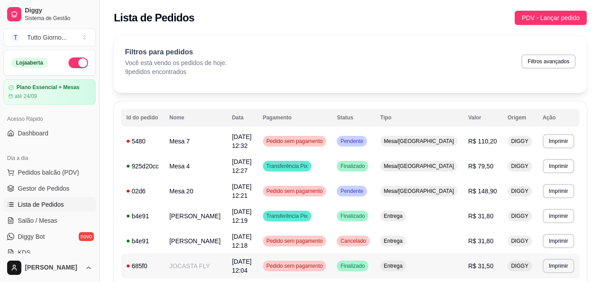
click at [325, 264] on span "Pedido sem pagamento" at bounding box center [295, 265] width 60 height 7
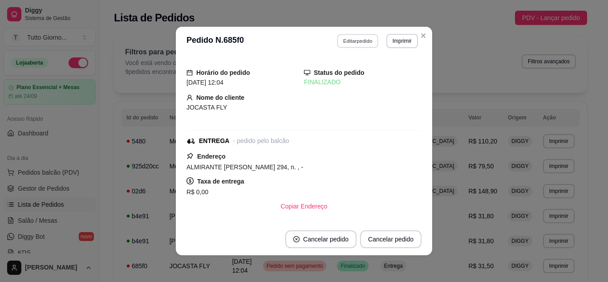
click at [361, 42] on button "Editar pedido" at bounding box center [357, 41] width 41 height 14
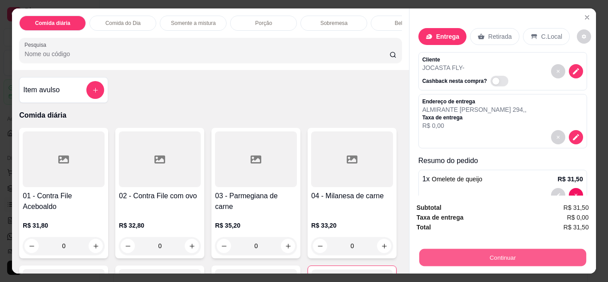
click at [477, 254] on button "Continuar" at bounding box center [502, 257] width 167 height 17
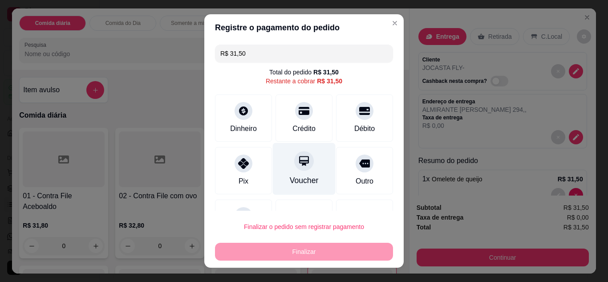
click at [302, 166] on div at bounding box center [304, 161] width 20 height 20
type input "R$ 0,00"
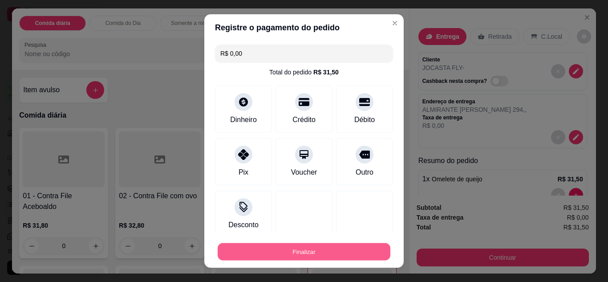
click at [313, 249] on button "Finalizar" at bounding box center [304, 251] width 173 height 17
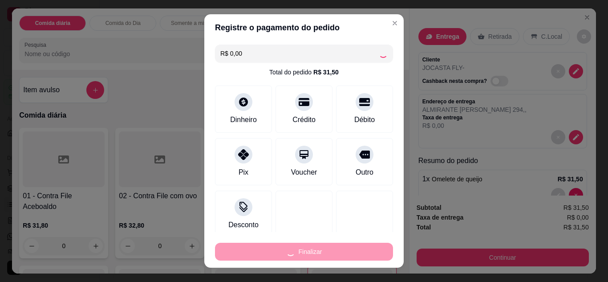
type input "0"
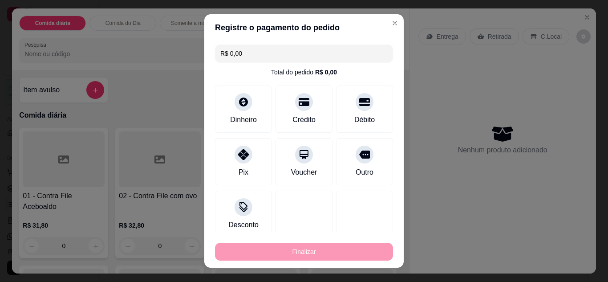
type input "-R$ 31,50"
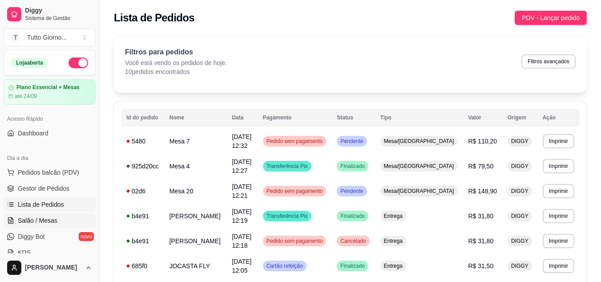
click at [26, 218] on span "Salão / Mesas" at bounding box center [38, 220] width 40 height 9
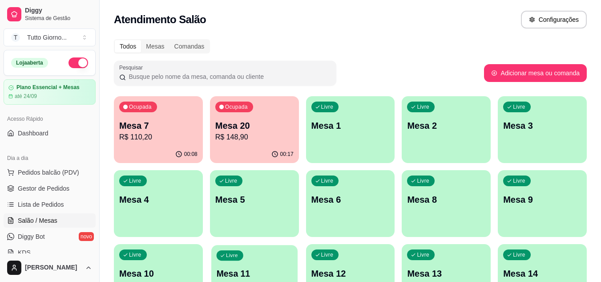
click at [260, 273] on p "Mesa 11" at bounding box center [254, 274] width 76 height 12
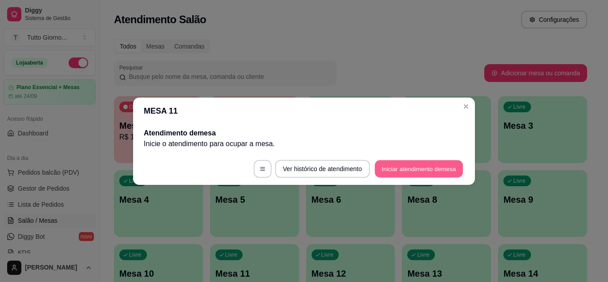
click at [401, 171] on button "Iniciar atendimento de mesa" at bounding box center [419, 168] width 88 height 17
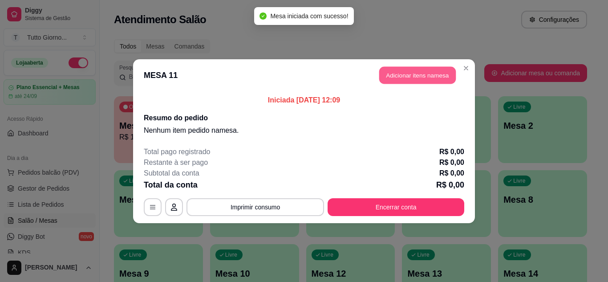
click at [434, 76] on button "Adicionar itens na mesa" at bounding box center [417, 74] width 77 height 17
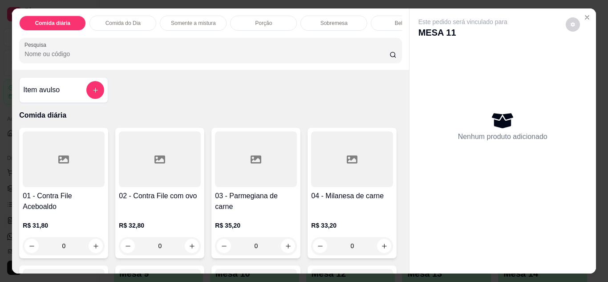
click at [291, 244] on div "0" at bounding box center [256, 246] width 82 height 18
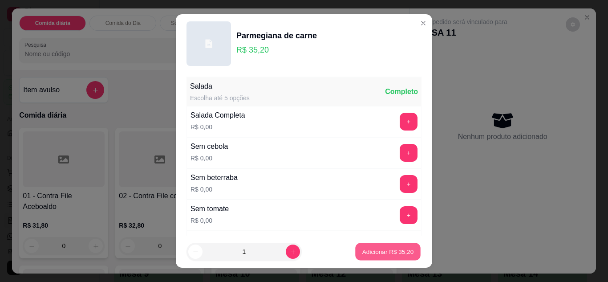
click at [379, 248] on p "Adicionar R$ 35,20" at bounding box center [388, 252] width 52 height 8
type input "1"
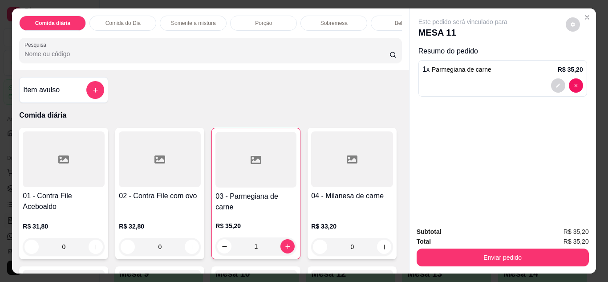
click at [382, 20] on div "Bebidas" at bounding box center [404, 23] width 67 height 15
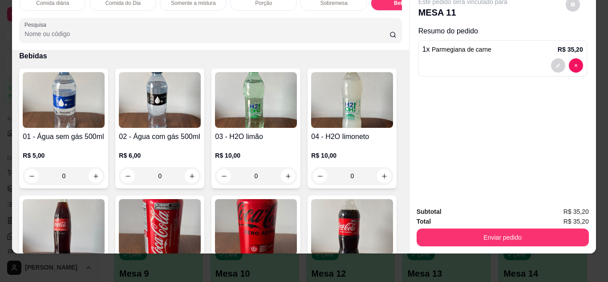
scroll to position [1518, 0]
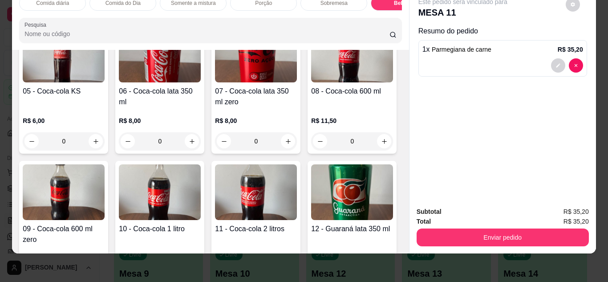
click at [215, 82] on img at bounding box center [256, 55] width 82 height 56
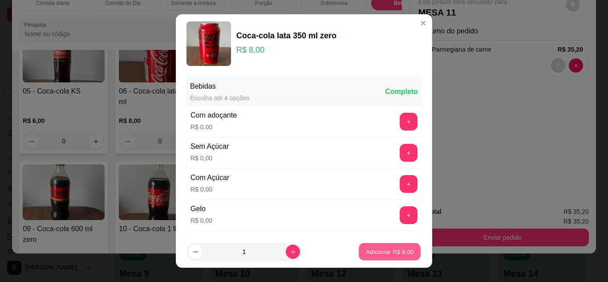
click at [367, 248] on p "Adicionar R$ 8,00" at bounding box center [390, 252] width 48 height 8
type input "1"
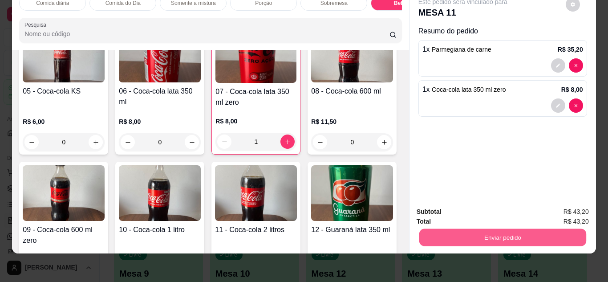
click at [521, 234] on button "Enviar pedido" at bounding box center [502, 237] width 167 height 17
click at [495, 212] on button "Não registrar e enviar pedido" at bounding box center [473, 208] width 90 height 16
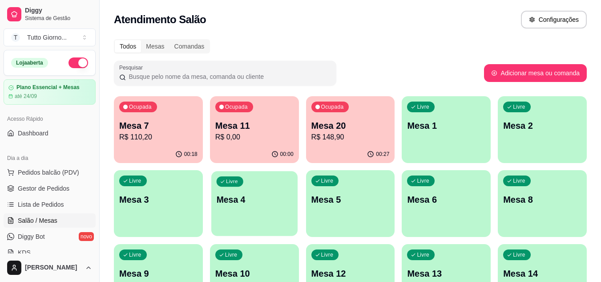
click at [259, 223] on div "Livre Mesa 4" at bounding box center [254, 198] width 86 height 54
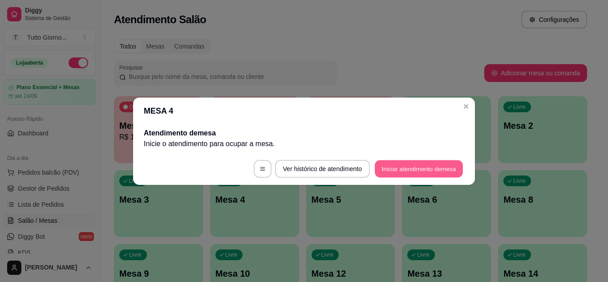
click at [424, 167] on button "Iniciar atendimento de mesa" at bounding box center [419, 168] width 88 height 17
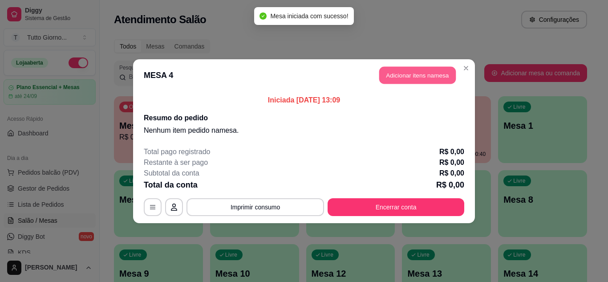
click at [411, 80] on button "Adicionar itens na mesa" at bounding box center [417, 74] width 77 height 17
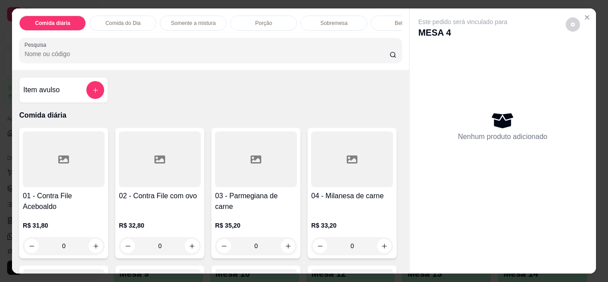
click at [284, 248] on div "0" at bounding box center [256, 246] width 82 height 18
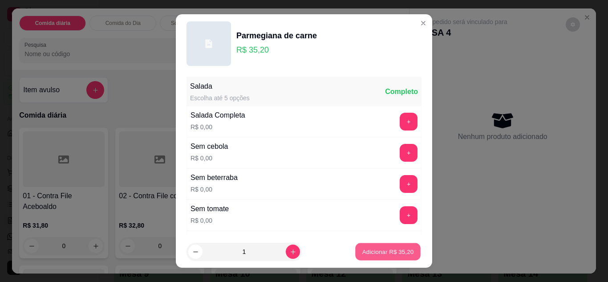
click at [368, 253] on p "Adicionar R$ 35,20" at bounding box center [388, 252] width 52 height 8
type input "1"
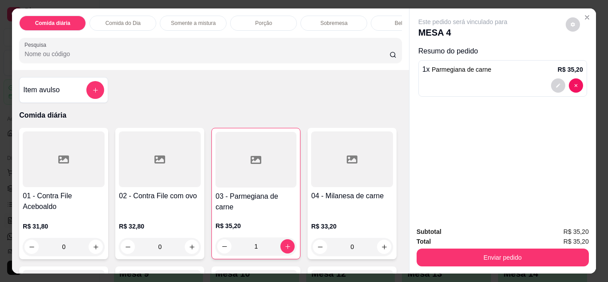
click at [95, 247] on div "0" at bounding box center [64, 247] width 82 height 18
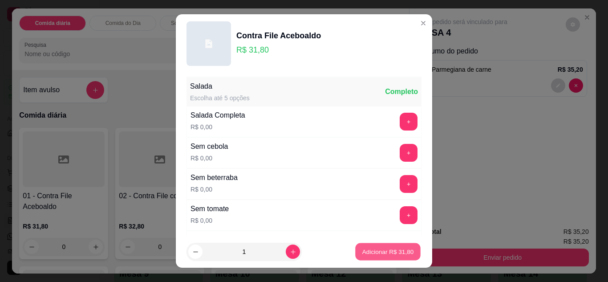
click at [361, 259] on button "Adicionar R$ 31,80" at bounding box center [387, 251] width 65 height 17
type input "1"
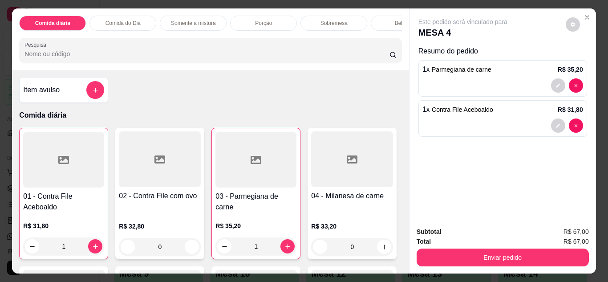
click at [382, 23] on div "Bebidas" at bounding box center [404, 23] width 67 height 15
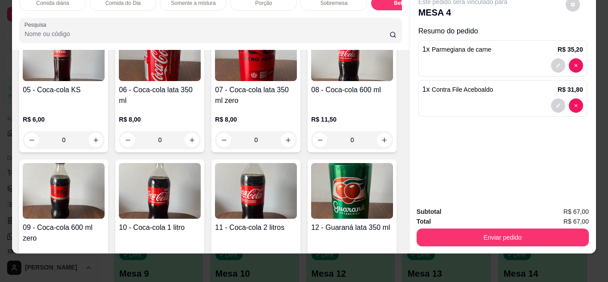
scroll to position [1519, 0]
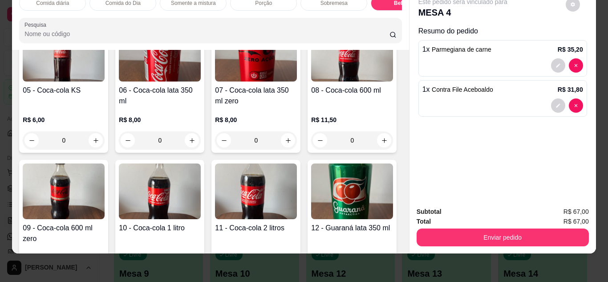
click at [215, 81] on img at bounding box center [256, 54] width 82 height 56
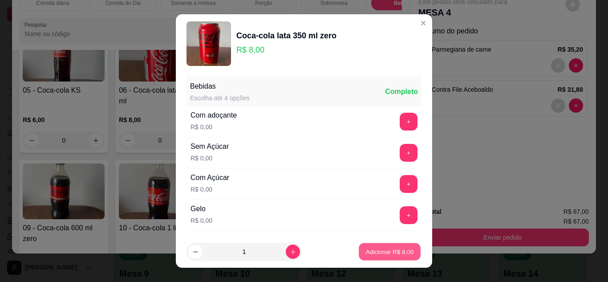
click at [390, 255] on p "Adicionar R$ 8,00" at bounding box center [390, 252] width 48 height 8
type input "1"
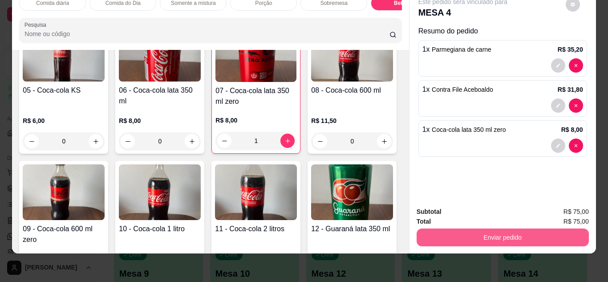
click at [493, 230] on button "Enviar pedido" at bounding box center [503, 237] width 172 height 18
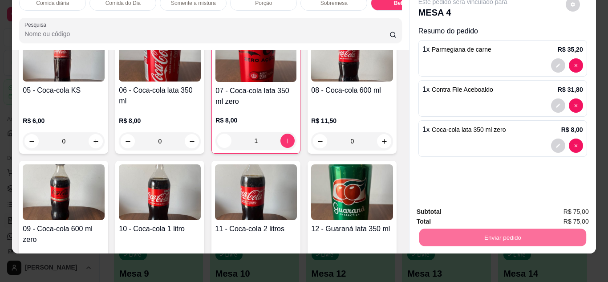
click at [486, 212] on button "Não registrar e enviar pedido" at bounding box center [473, 208] width 90 height 16
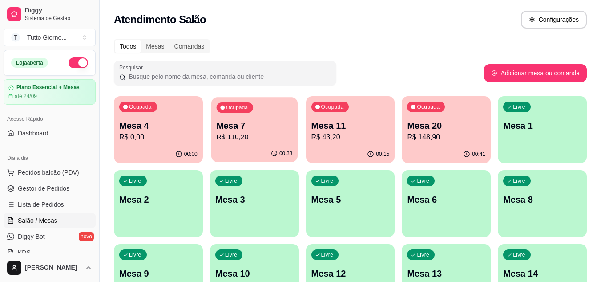
click at [271, 138] on p "R$ 110,20" at bounding box center [254, 137] width 76 height 10
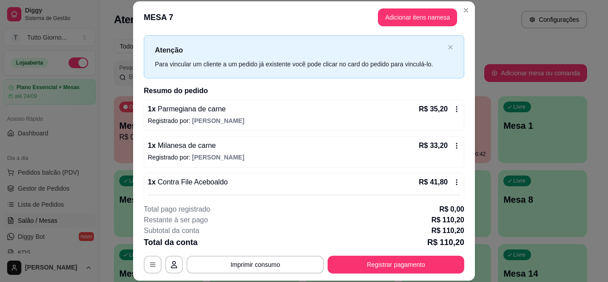
scroll to position [36, 0]
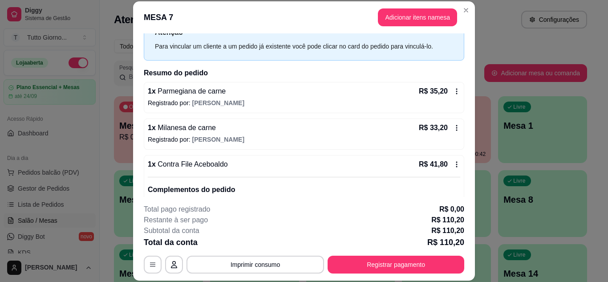
click at [453, 164] on icon at bounding box center [456, 164] width 7 height 7
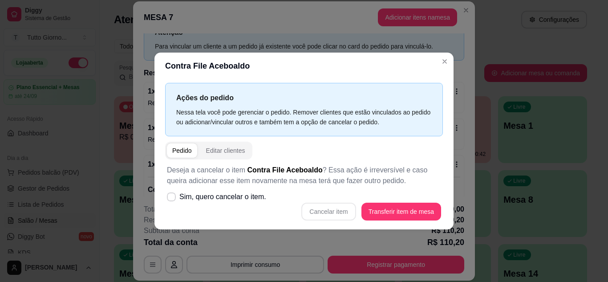
click at [325, 212] on div "Cancelar item Transferir item de mesa" at bounding box center [304, 212] width 274 height 18
click at [171, 197] on icon at bounding box center [171, 196] width 7 height 5
click at [171, 198] on input "Sim, quero cancelar o item." at bounding box center [170, 201] width 6 height 6
checkbox input "true"
click at [323, 209] on button "Cancelar item" at bounding box center [328, 211] width 53 height 17
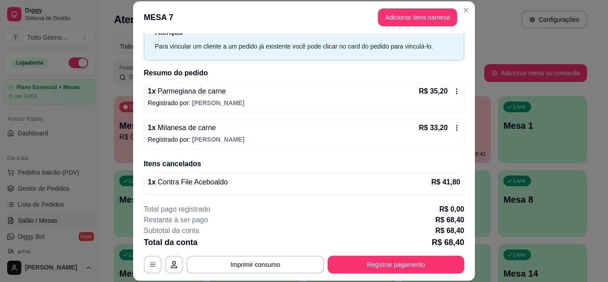
click at [434, 181] on p "R$ 41,80" at bounding box center [445, 182] width 29 height 11
click at [401, 145] on div "1 x Milanesa de carne R$ 33,20 Registrado por: [PERSON_NAME]" at bounding box center [304, 133] width 321 height 31
click at [427, 10] on button "Adicionar itens na mesa" at bounding box center [417, 17] width 77 height 17
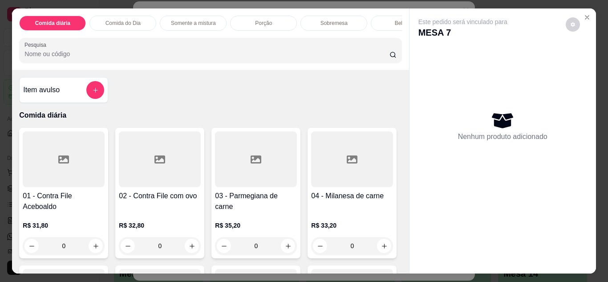
click at [92, 252] on div "0" at bounding box center [64, 246] width 82 height 18
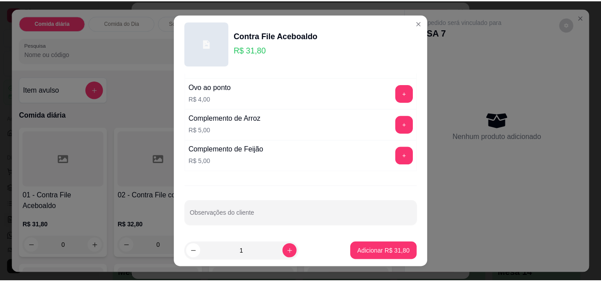
scroll to position [433, 0]
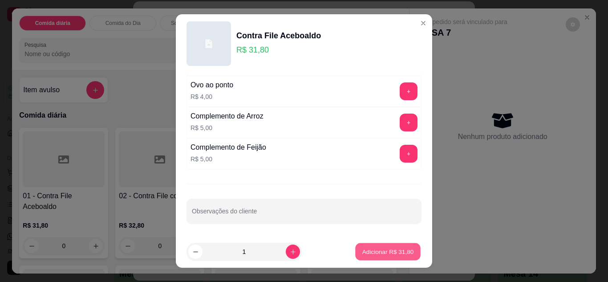
click at [378, 254] on p "Adicionar R$ 31,80" at bounding box center [388, 252] width 52 height 8
type input "1"
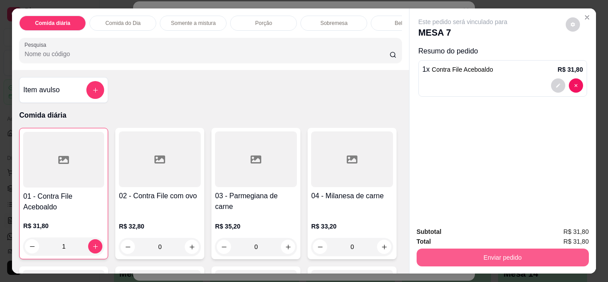
click at [495, 259] on button "Enviar pedido" at bounding box center [503, 257] width 172 height 18
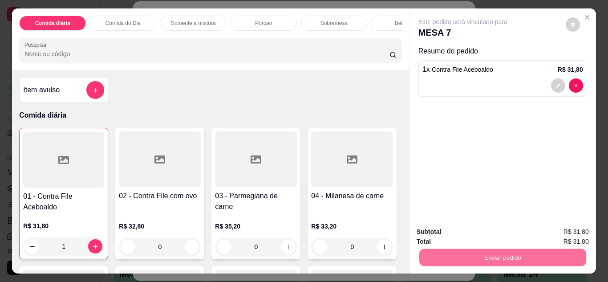
click at [485, 236] on button "Não registrar e enviar pedido" at bounding box center [473, 232] width 90 height 16
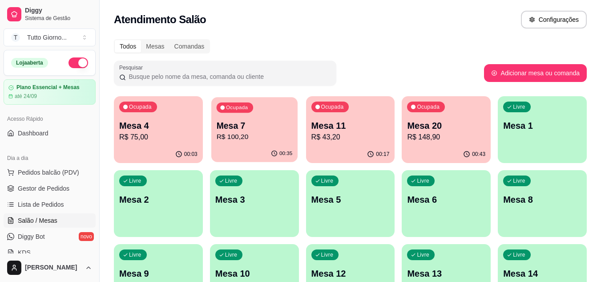
click at [244, 130] on p "Mesa 7" at bounding box center [254, 126] width 76 height 12
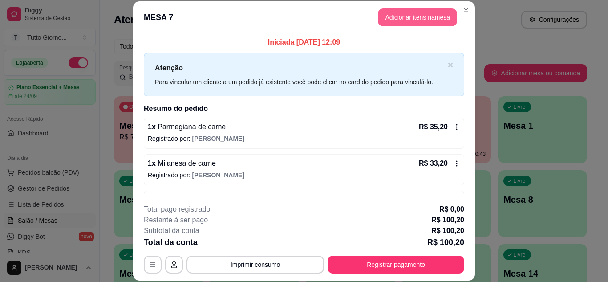
click at [426, 18] on button "Adicionar itens na mesa" at bounding box center [417, 17] width 79 height 18
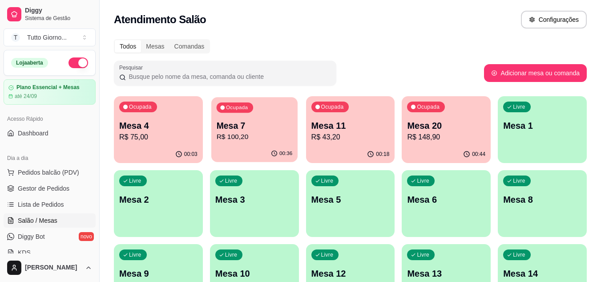
click at [234, 142] on div "Ocupada Mesa 7 R$ 100,20" at bounding box center [254, 121] width 86 height 48
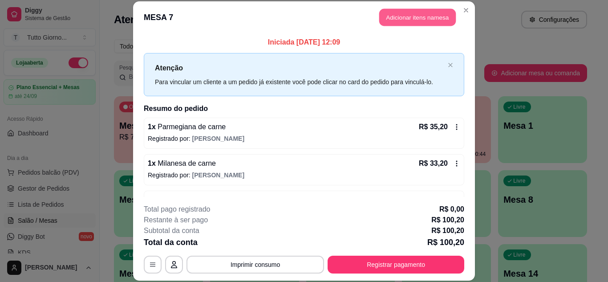
click at [415, 17] on button "Adicionar itens na mesa" at bounding box center [417, 17] width 77 height 17
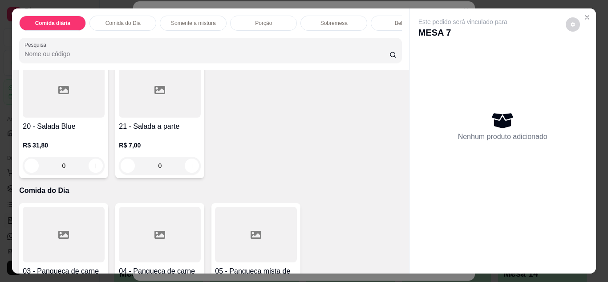
scroll to position [516, 0]
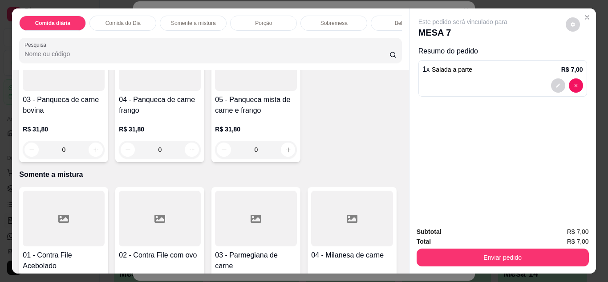
type input "2"
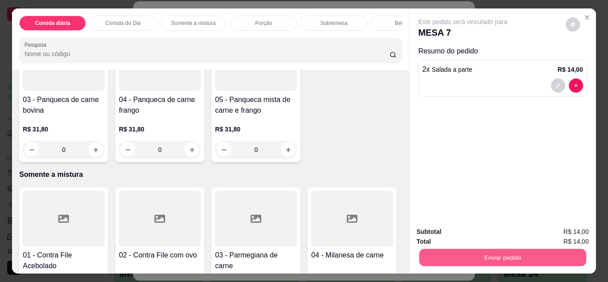
click at [482, 254] on button "Enviar pedido" at bounding box center [502, 257] width 167 height 17
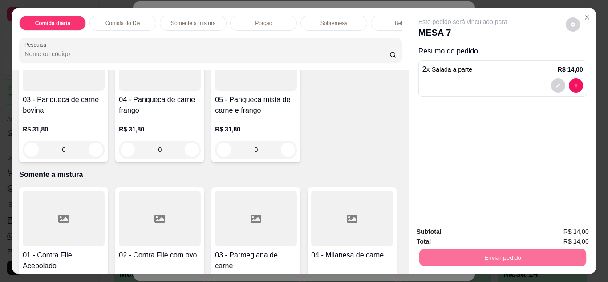
click at [484, 232] on button "Não registrar e enviar pedido" at bounding box center [473, 232] width 90 height 16
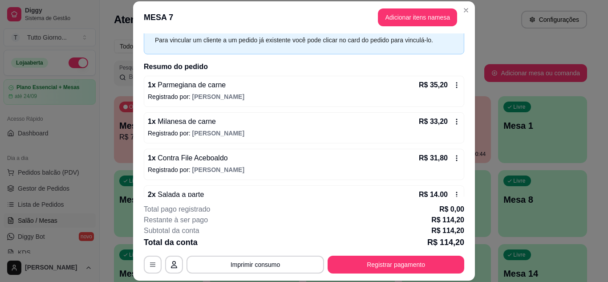
scroll to position [41, 0]
click at [252, 263] on button "Imprimir consumo" at bounding box center [256, 264] width 134 height 17
click at [254, 243] on button "IMPRESSORA" at bounding box center [254, 244] width 62 height 14
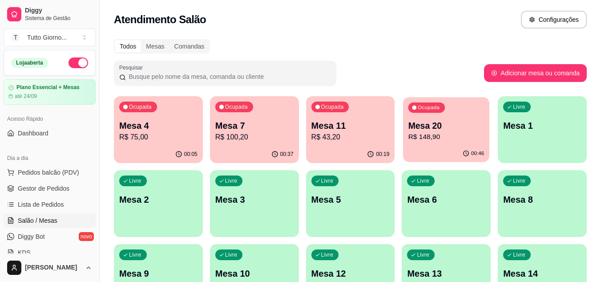
click at [438, 115] on div "Ocupada Mesa 20 R$ 148,90" at bounding box center [446, 121] width 86 height 48
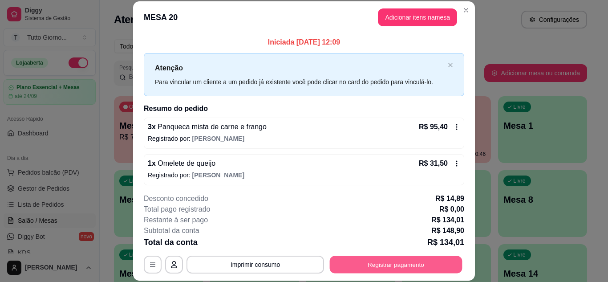
click at [411, 264] on button "Registrar pagamento" at bounding box center [396, 264] width 133 height 17
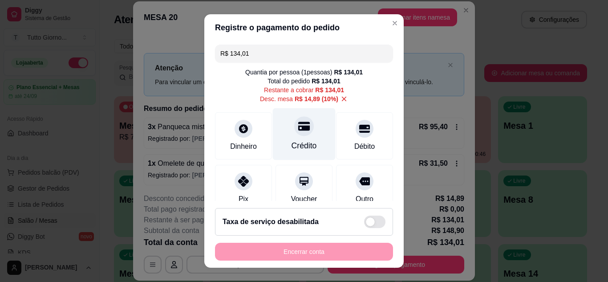
click at [294, 133] on div at bounding box center [304, 126] width 20 height 20
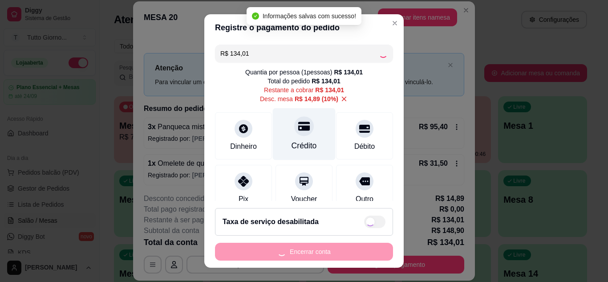
type input "R$ 0,00"
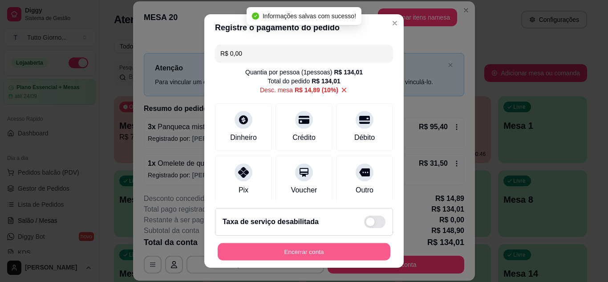
click at [309, 258] on button "Encerrar conta" at bounding box center [304, 251] width 173 height 17
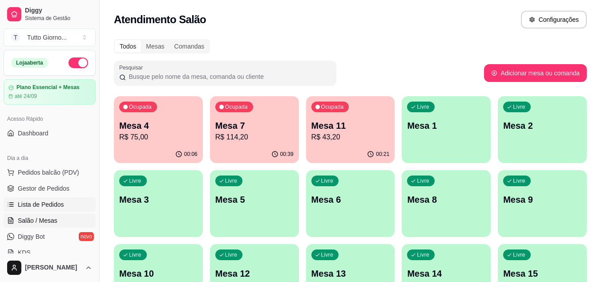
click at [57, 205] on span "Lista de Pedidos" at bounding box center [41, 204] width 46 height 9
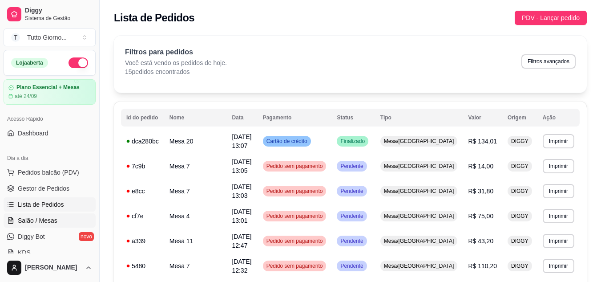
click at [50, 223] on span "Salão / Mesas" at bounding box center [38, 220] width 40 height 9
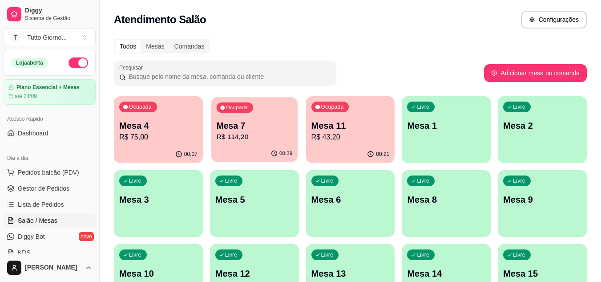
click at [264, 142] on p "R$ 114,20" at bounding box center [254, 137] width 76 height 10
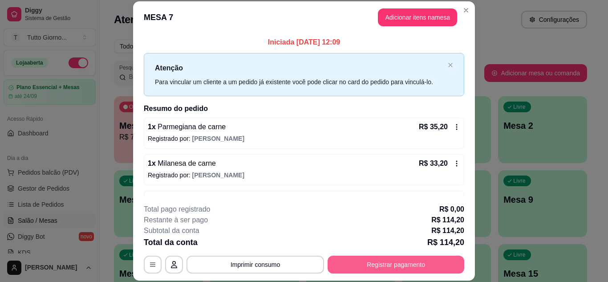
click at [389, 259] on button "Registrar pagamento" at bounding box center [396, 265] width 137 height 18
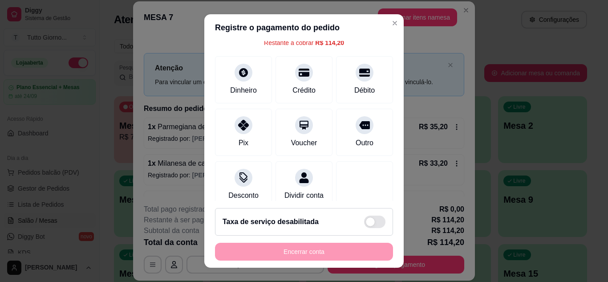
scroll to position [53, 0]
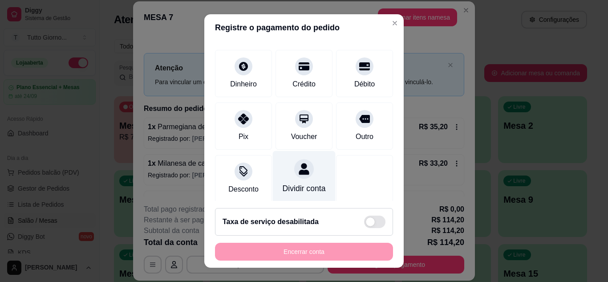
click at [281, 173] on div "Dividir conta" at bounding box center [304, 176] width 63 height 52
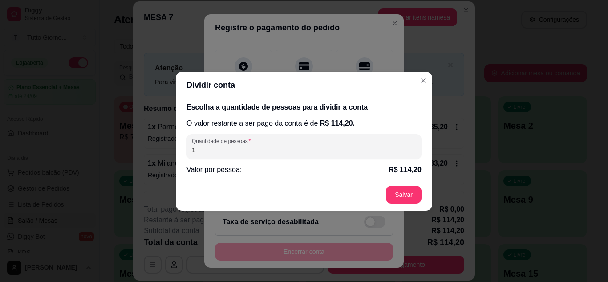
click at [271, 151] on input "1" at bounding box center [304, 150] width 224 height 9
type input "3"
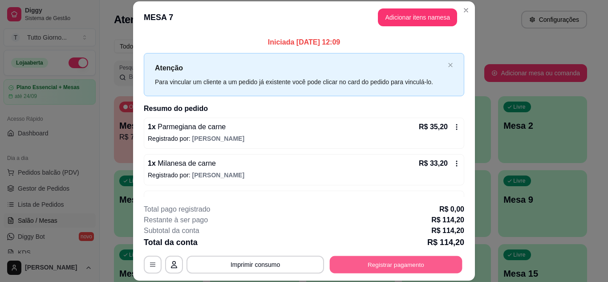
click at [380, 263] on button "Registrar pagamento" at bounding box center [396, 264] width 133 height 17
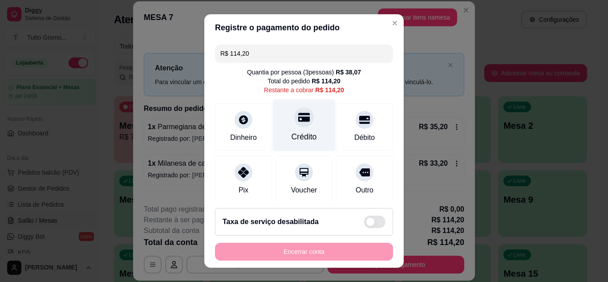
click at [305, 133] on div "Crédito" at bounding box center [304, 137] width 25 height 12
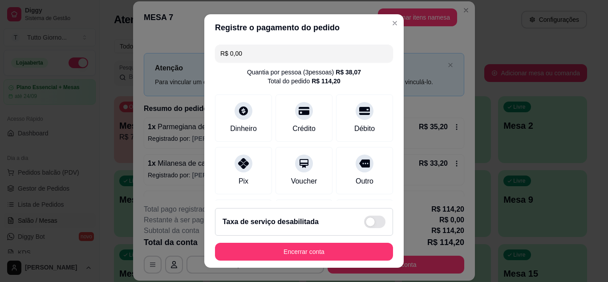
click at [272, 53] on input "R$ 0,00" at bounding box center [303, 54] width 167 height 18
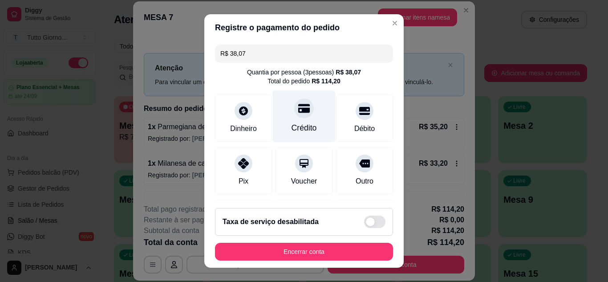
type input "R$ 38,07"
click at [300, 112] on icon at bounding box center [304, 108] width 12 height 9
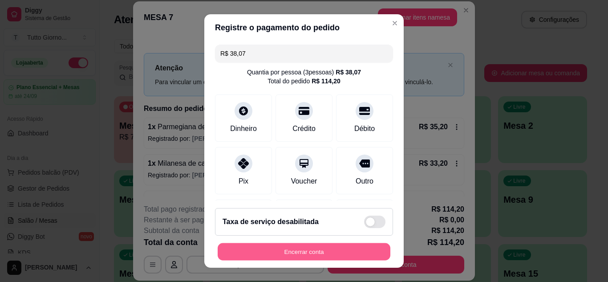
click at [295, 252] on button "Encerrar conta" at bounding box center [304, 251] width 173 height 17
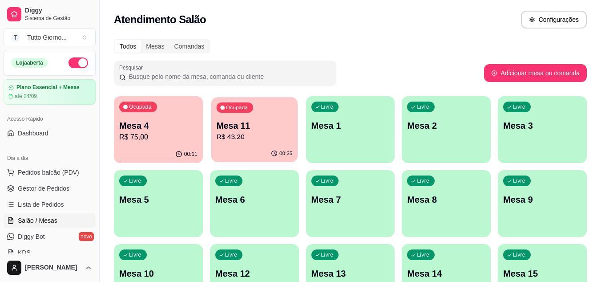
click at [278, 131] on p "Mesa 11" at bounding box center [254, 126] width 76 height 12
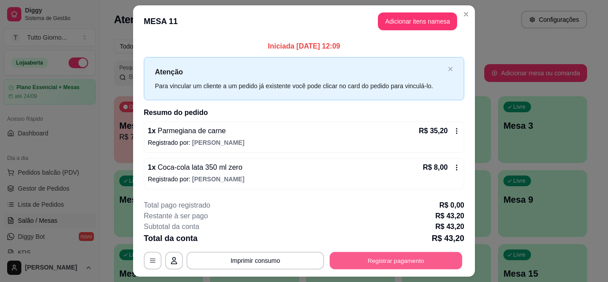
click at [390, 256] on button "Registrar pagamento" at bounding box center [396, 260] width 133 height 17
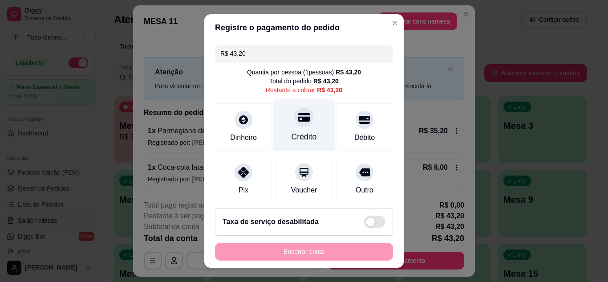
click at [294, 138] on div "Crédito" at bounding box center [304, 137] width 25 height 12
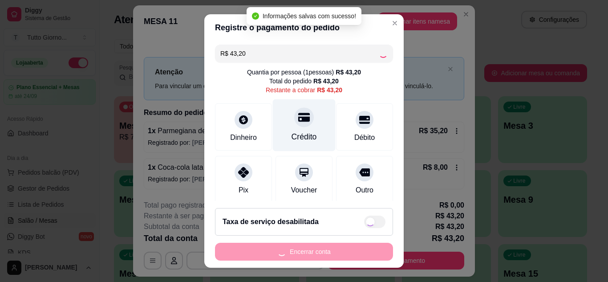
type input "R$ 0,00"
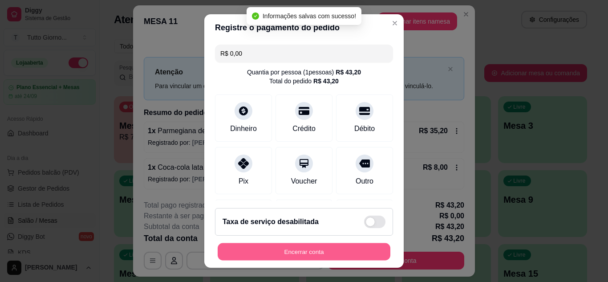
click at [304, 250] on button "Encerrar conta" at bounding box center [304, 251] width 173 height 17
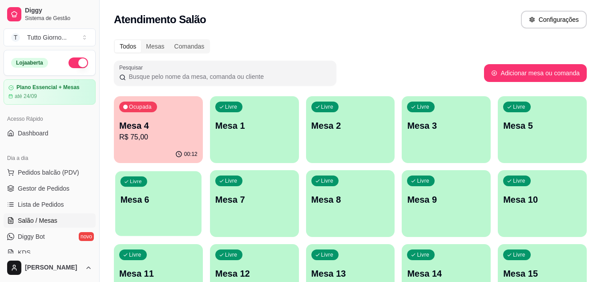
click at [180, 209] on div "Livre Mesa 6" at bounding box center [158, 198] width 86 height 54
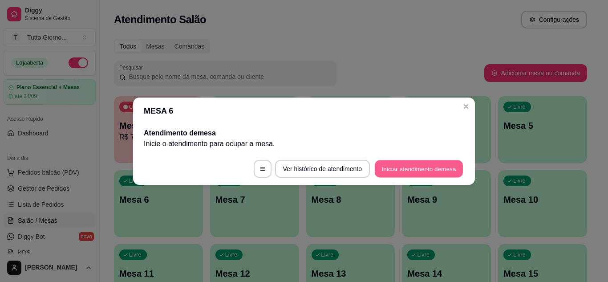
click at [393, 171] on button "Iniciar atendimento de mesa" at bounding box center [419, 168] width 88 height 17
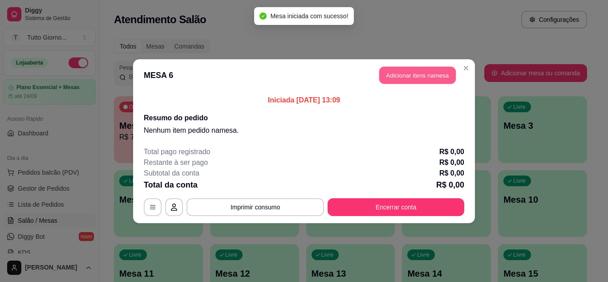
click at [407, 76] on button "Adicionar itens na mesa" at bounding box center [417, 74] width 77 height 17
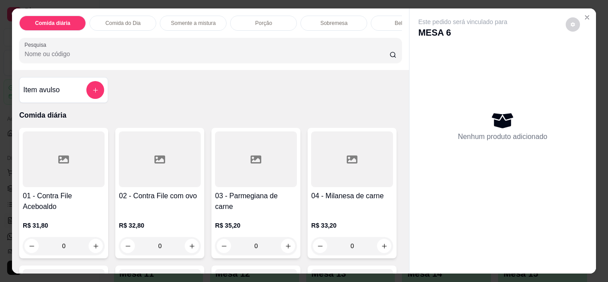
click at [188, 255] on div "0" at bounding box center [160, 246] width 82 height 18
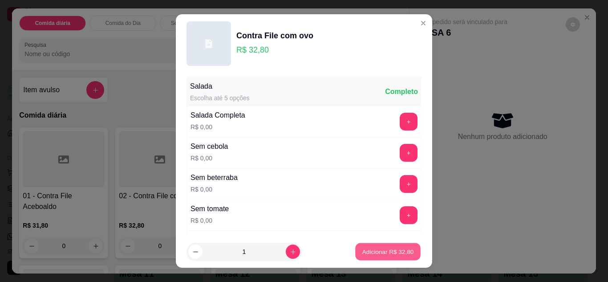
click at [377, 250] on p "Adicionar R$ 32,80" at bounding box center [388, 252] width 52 height 8
type input "1"
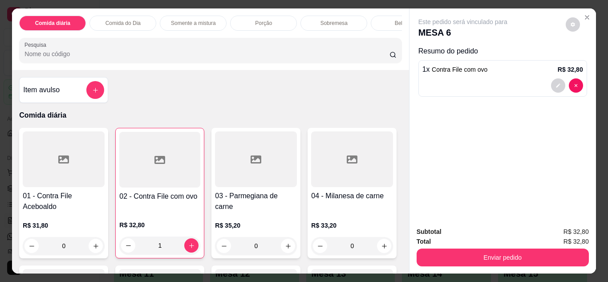
click at [377, 23] on div "Bebidas" at bounding box center [404, 23] width 67 height 15
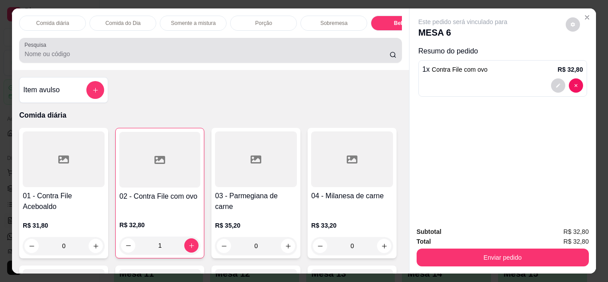
scroll to position [24, 0]
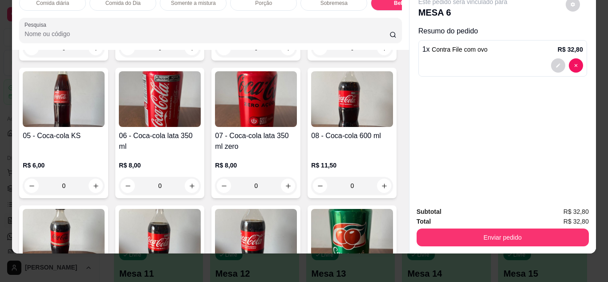
click at [105, 127] on img at bounding box center [64, 99] width 82 height 56
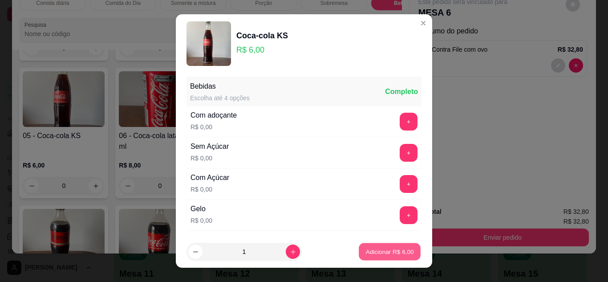
click at [376, 252] on p "Adicionar R$ 6,00" at bounding box center [390, 252] width 48 height 8
type input "1"
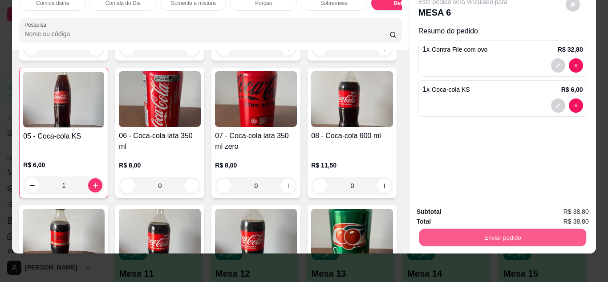
click at [501, 229] on button "Enviar pedido" at bounding box center [502, 237] width 167 height 17
click at [495, 211] on button "Não registrar e enviar pedido" at bounding box center [473, 208] width 90 height 16
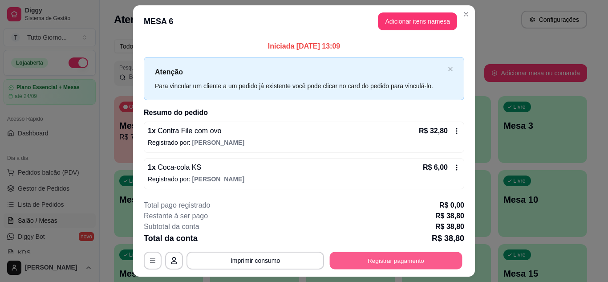
click at [421, 265] on button "Registrar pagamento" at bounding box center [396, 260] width 133 height 17
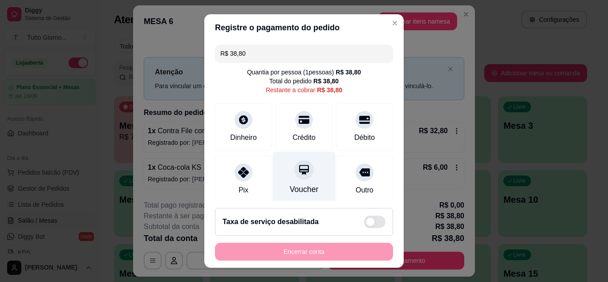
click at [298, 169] on icon at bounding box center [304, 170] width 12 height 12
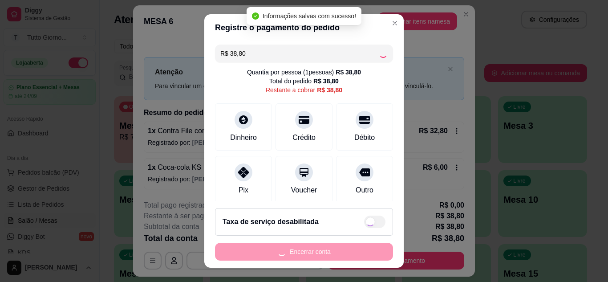
type input "R$ 0,00"
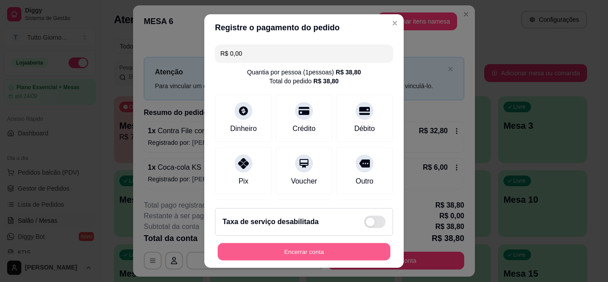
click at [313, 256] on button "Encerrar conta" at bounding box center [304, 251] width 173 height 17
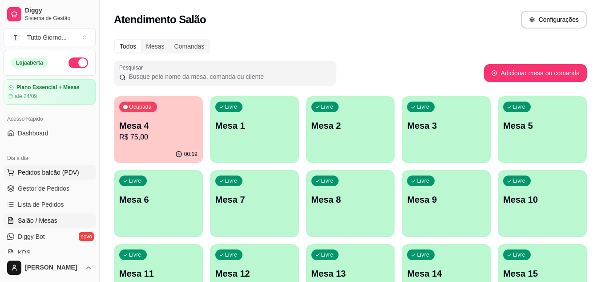
click at [46, 171] on span "Pedidos balcão (PDV)" at bounding box center [48, 172] width 61 height 9
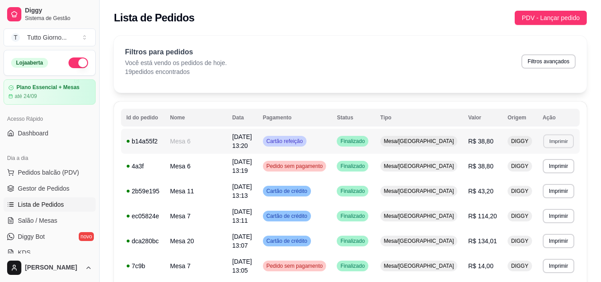
click at [555, 140] on button "Imprimir" at bounding box center [559, 141] width 31 height 14
click at [539, 175] on button "IMPRESSORA" at bounding box center [543, 172] width 62 height 14
click at [41, 220] on span "Salão / Mesas" at bounding box center [38, 220] width 40 height 9
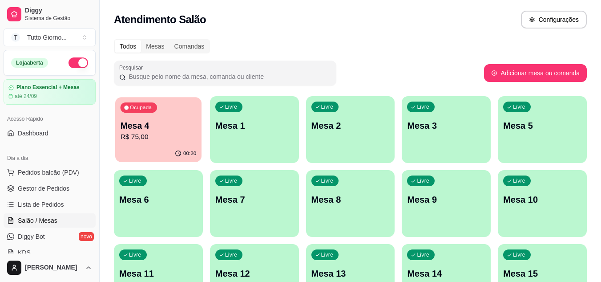
click at [155, 142] on p "R$ 75,00" at bounding box center [159, 137] width 76 height 10
click at [185, 144] on div "Ocupada Mesa 4 R$ 75,00" at bounding box center [158, 121] width 86 height 48
click at [164, 141] on p "R$ 75,00" at bounding box center [159, 137] width 76 height 10
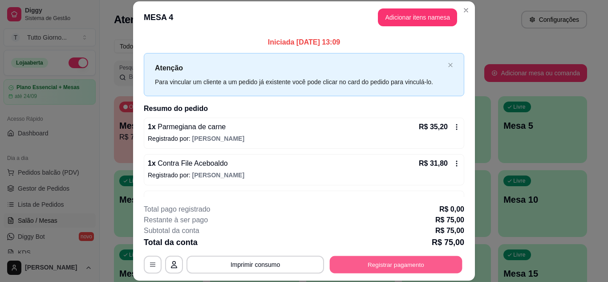
click at [378, 264] on button "Registrar pagamento" at bounding box center [396, 264] width 133 height 17
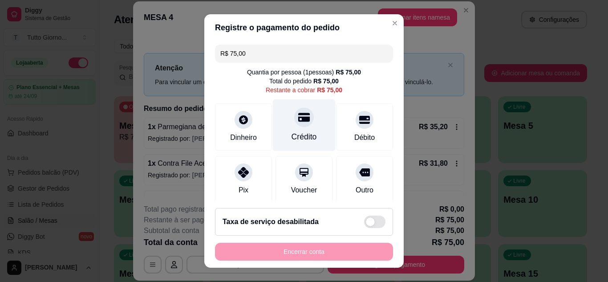
click at [301, 125] on div "Crédito" at bounding box center [304, 125] width 63 height 52
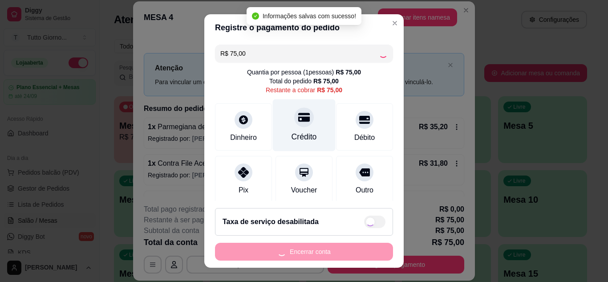
type input "R$ 0,00"
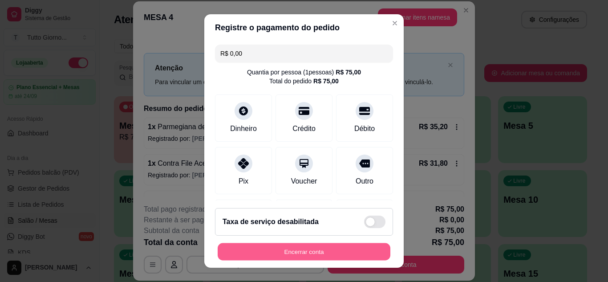
click at [297, 253] on button "Encerrar conta" at bounding box center [304, 251] width 173 height 17
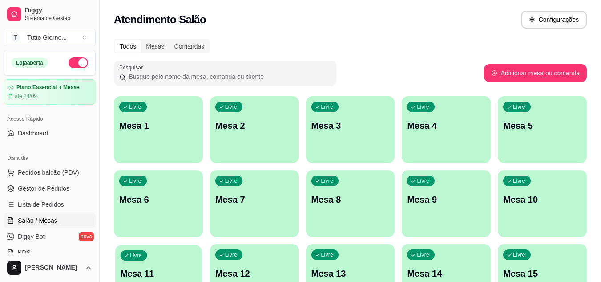
click at [172, 265] on div "Livre Mesa 11" at bounding box center [158, 272] width 86 height 54
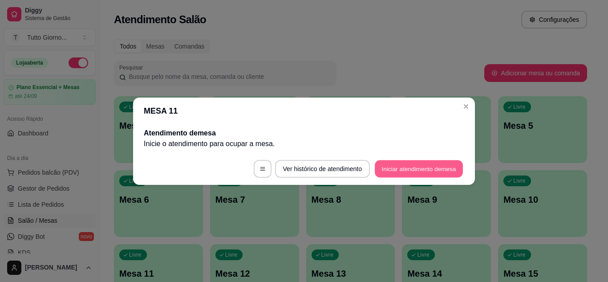
click at [428, 175] on button "Iniciar atendimento de mesa" at bounding box center [419, 168] width 88 height 17
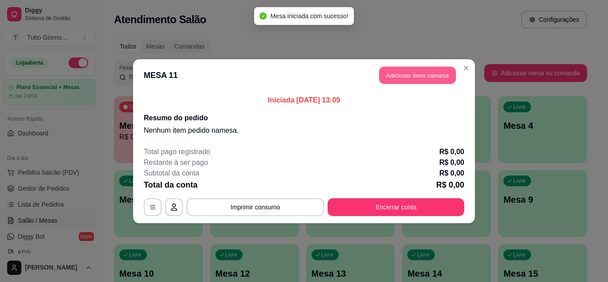
click at [434, 76] on button "Adicionar itens na mesa" at bounding box center [417, 74] width 77 height 17
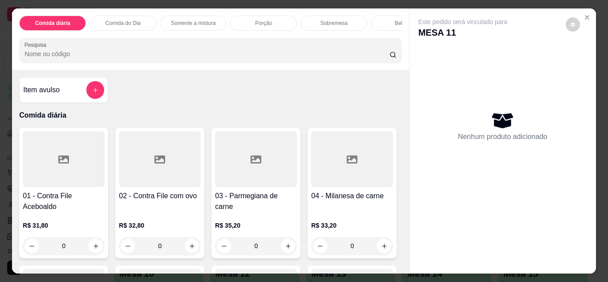
click at [141, 23] on div "Comida do Dia" at bounding box center [122, 23] width 67 height 15
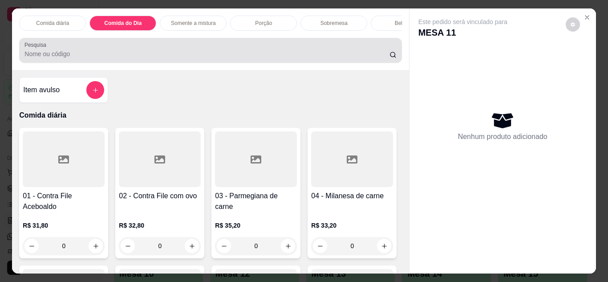
scroll to position [24, 0]
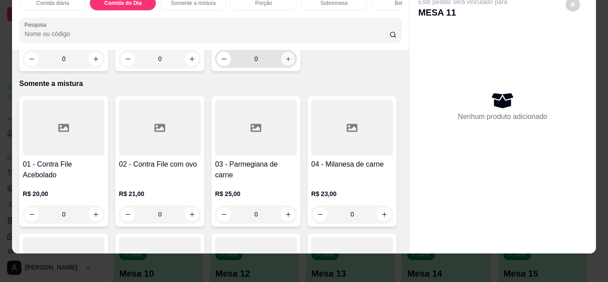
click at [287, 62] on icon "increase-product-quantity" at bounding box center [288, 59] width 7 height 7
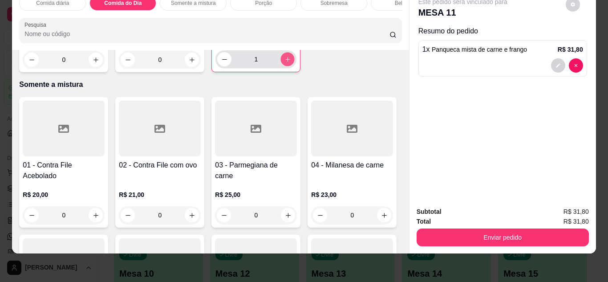
click at [287, 63] on icon "increase-product-quantity" at bounding box center [287, 59] width 7 height 7
type input "2"
click at [379, 2] on div "Bebidas" at bounding box center [404, 3] width 67 height 15
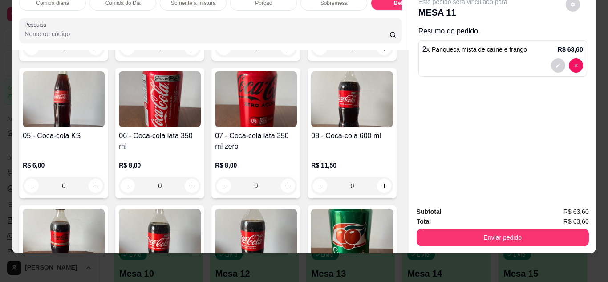
scroll to position [1646, 0]
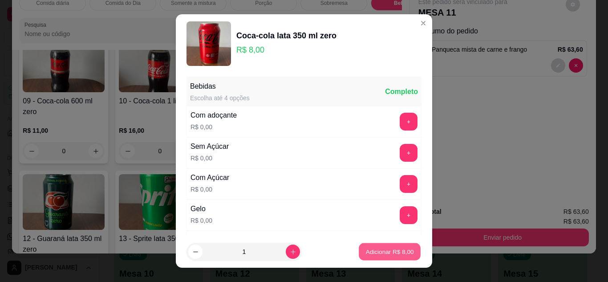
click at [385, 253] on p "Adicionar R$ 8,00" at bounding box center [390, 252] width 48 height 8
type input "1"
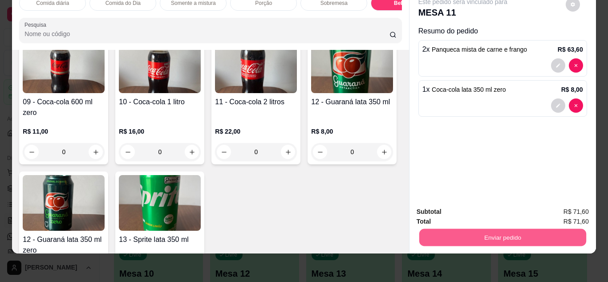
click at [490, 229] on button "Enviar pedido" at bounding box center [502, 237] width 167 height 17
click at [372, 201] on div "01 - Água sem gás 500ml R$ 5,00 0 02 - Água com gás 500ml R$ 6,00 0 03 - H2O li…" at bounding box center [210, 34] width 382 height 533
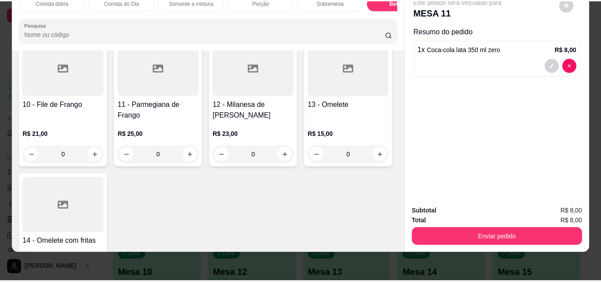
scroll to position [612, 0]
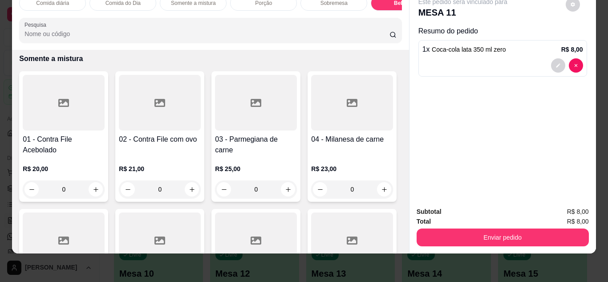
click at [286, 37] on icon "increase-product-quantity" at bounding box center [288, 34] width 7 height 7
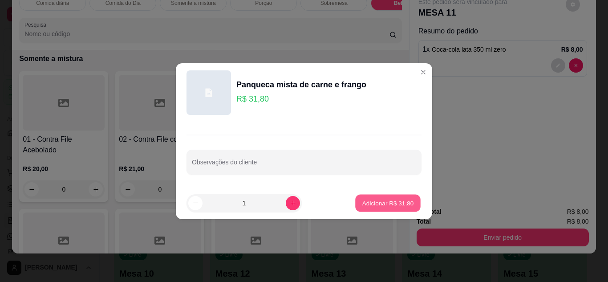
click at [382, 203] on p "Adicionar R$ 31,80" at bounding box center [388, 203] width 52 height 8
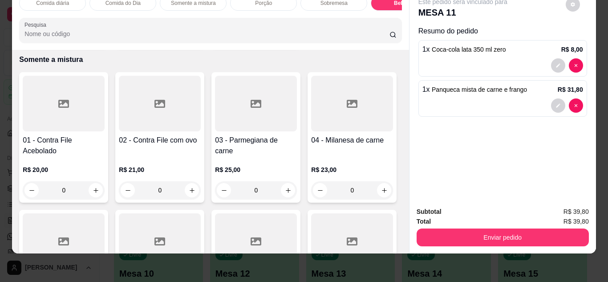
click at [289, 41] on button "increase-product-quantity" at bounding box center [288, 34] width 14 height 14
type input "2"
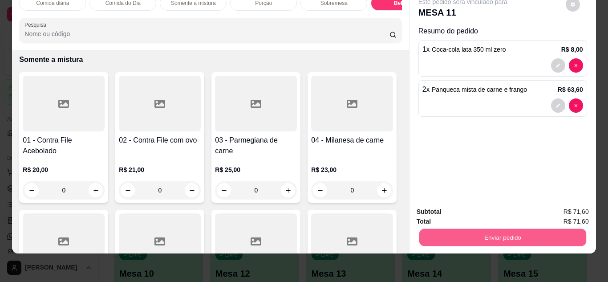
click at [488, 229] on button "Enviar pedido" at bounding box center [502, 237] width 167 height 17
click at [533, 203] on button "Sim, quero registrar" at bounding box center [558, 208] width 64 height 16
click at [481, 229] on button "Enviar pedido" at bounding box center [502, 237] width 167 height 17
click at [480, 204] on button "Não registrar e enviar pedido" at bounding box center [473, 208] width 90 height 16
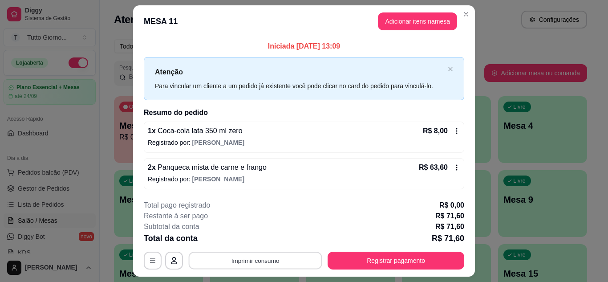
click at [258, 267] on button "Imprimir consumo" at bounding box center [256, 260] width 134 height 17
click at [256, 243] on button "IMPRESSORA" at bounding box center [254, 240] width 62 height 14
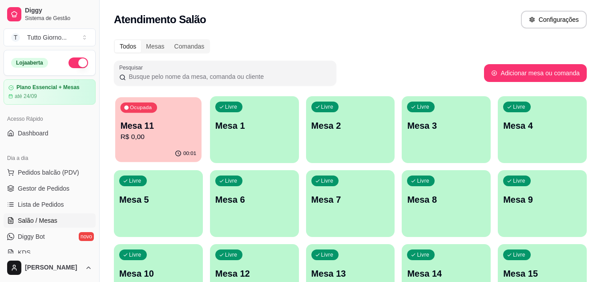
click at [171, 156] on div "00:01" at bounding box center [158, 153] width 86 height 17
click at [200, 121] on div "Ocupada Mesa 11 R$ 0,00" at bounding box center [158, 121] width 86 height 48
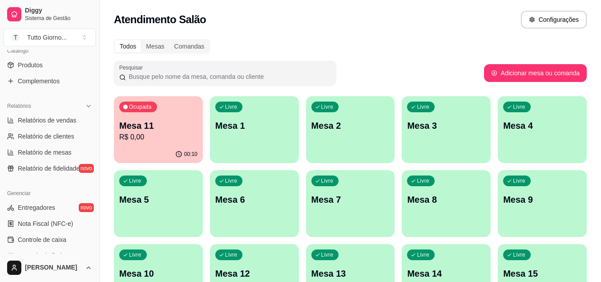
scroll to position [244, 0]
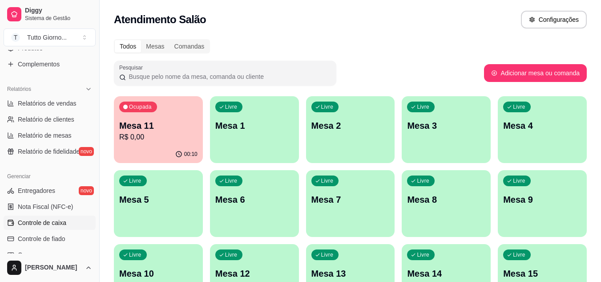
click at [63, 223] on span "Controle de caixa" at bounding box center [42, 222] width 49 height 9
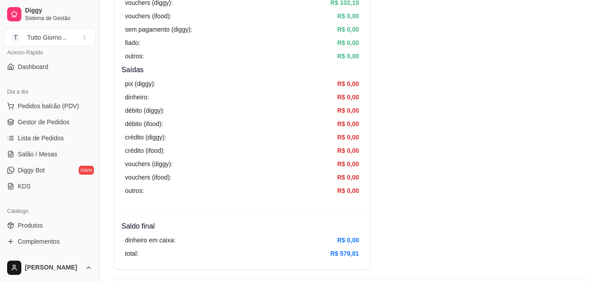
scroll to position [66, 0]
click at [44, 151] on span "Salão / Mesas" at bounding box center [38, 154] width 40 height 9
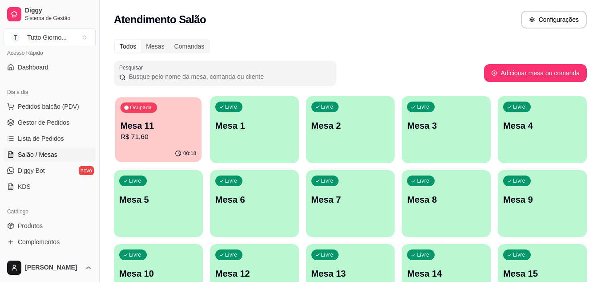
click at [169, 126] on p "Mesa 11" at bounding box center [159, 126] width 76 height 12
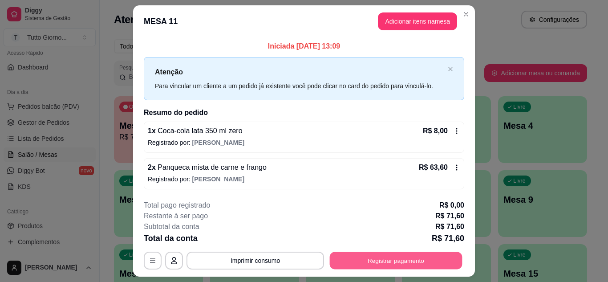
click at [402, 268] on button "Registrar pagamento" at bounding box center [396, 260] width 133 height 17
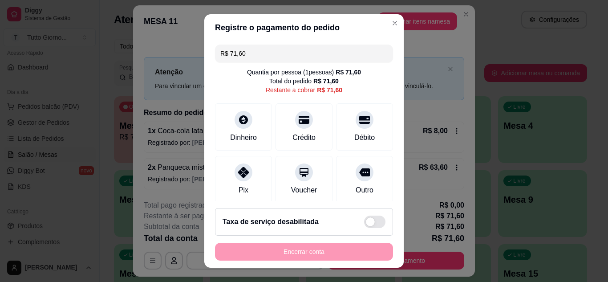
click at [250, 50] on input "R$ 71,60" at bounding box center [303, 54] width 167 height 18
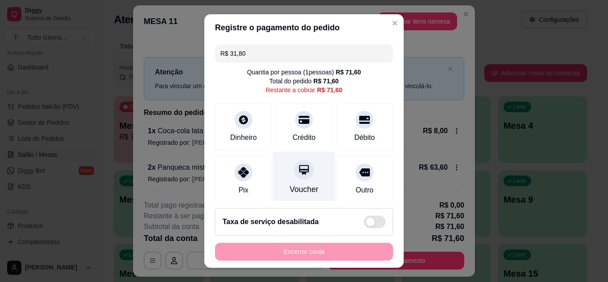
click at [297, 188] on div "Voucher" at bounding box center [304, 189] width 29 height 12
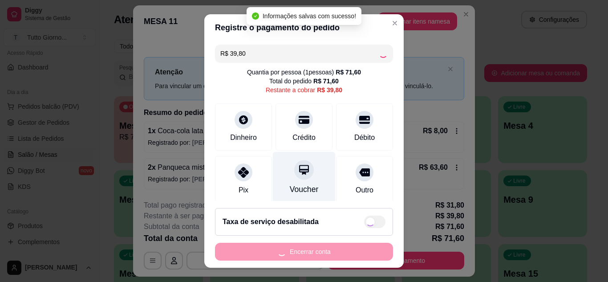
type input "R$ 0,00"
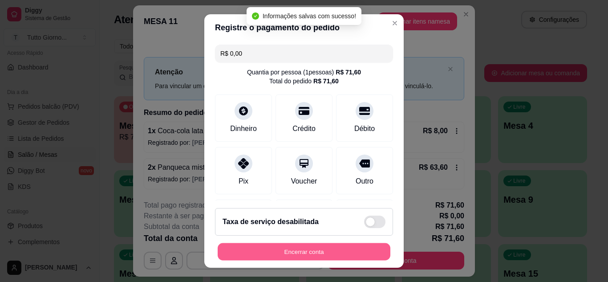
click at [300, 252] on button "Encerrar conta" at bounding box center [304, 251] width 173 height 17
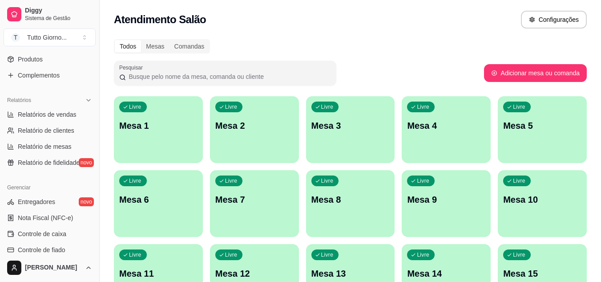
scroll to position [250, 0]
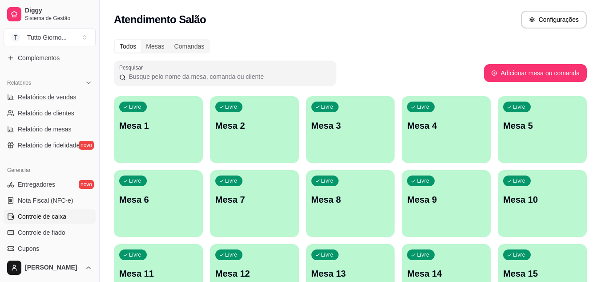
click at [57, 219] on span "Controle de caixa" at bounding box center [42, 216] width 49 height 9
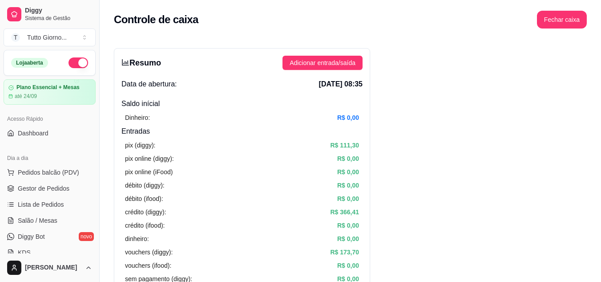
click at [568, 17] on button "Fechar caixa" at bounding box center [562, 20] width 50 height 18
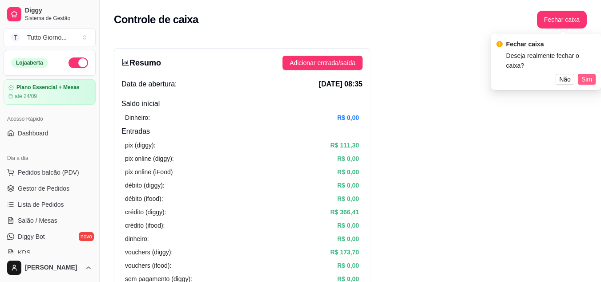
click at [590, 74] on span "Sim" at bounding box center [587, 79] width 11 height 10
